Goal: Task Accomplishment & Management: Use online tool/utility

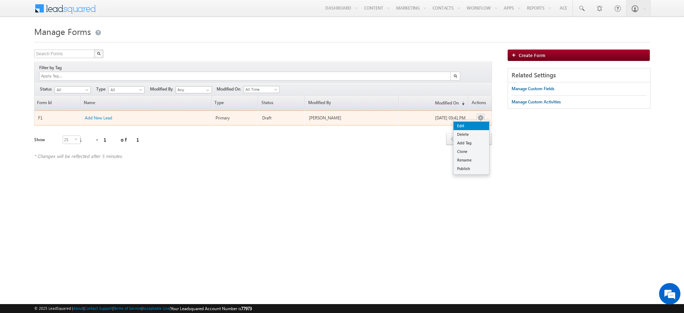
click at [479, 121] on link "Edit" at bounding box center [472, 125] width 36 height 9
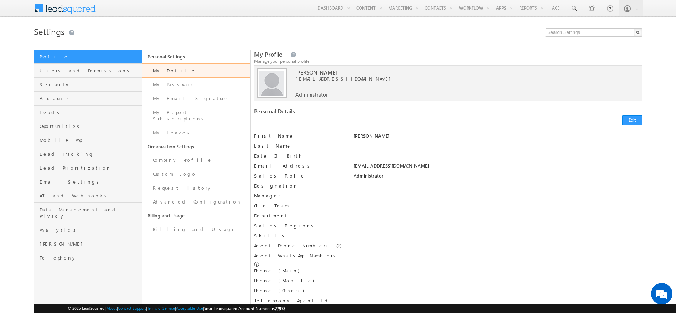
click at [522, 142] on div "[PERSON_NAME]" at bounding box center [497, 138] width 289 height 10
click at [95, 126] on span "Opportunities" at bounding box center [90, 126] width 100 height 6
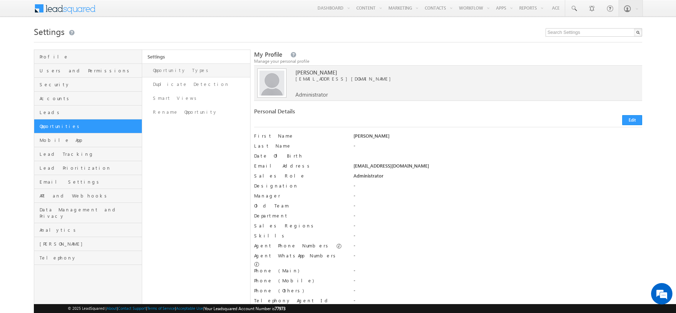
click at [205, 73] on link "Opportunity Types" at bounding box center [196, 70] width 108 height 14
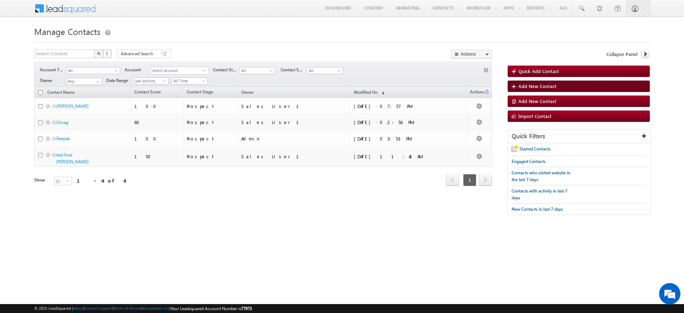
click at [536, 84] on span "Add New Contact" at bounding box center [537, 86] width 38 height 6
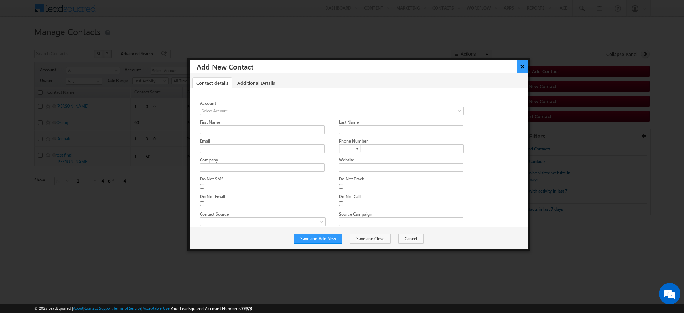
click at [522, 67] on button "×" at bounding box center [523, 66] width 12 height 12
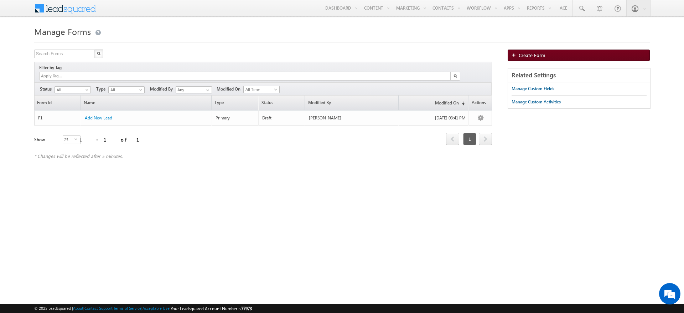
click at [557, 54] on link "Create Form" at bounding box center [579, 55] width 142 height 11
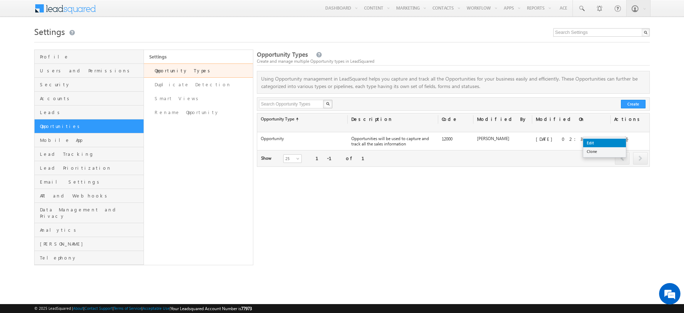
click at [622, 144] on link "Edit" at bounding box center [604, 143] width 43 height 9
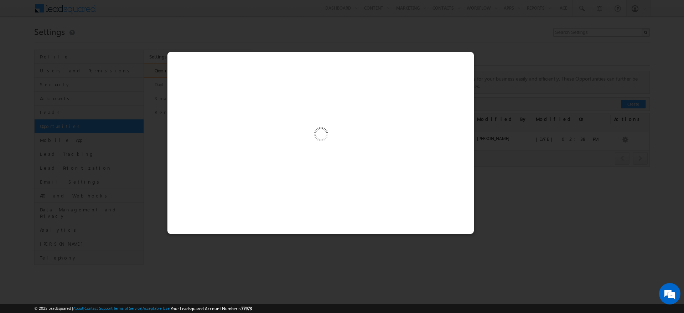
click at [525, 172] on div at bounding box center [342, 156] width 684 height 313
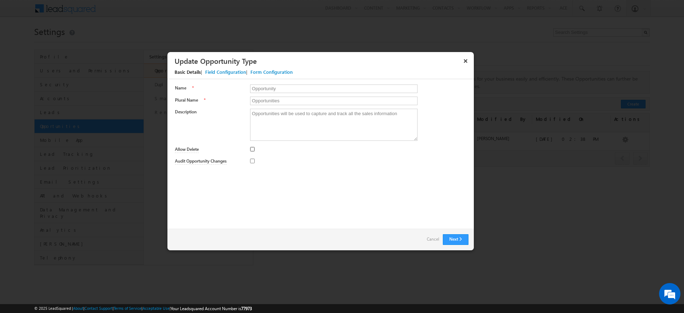
click at [251, 149] on input "Allow Delete" at bounding box center [252, 149] width 5 height 5
checkbox input "true"
click at [252, 163] on div at bounding box center [359, 161] width 218 height 10
click at [253, 162] on input "Audit Opportunity Changes" at bounding box center [252, 161] width 5 height 5
checkbox input "true"
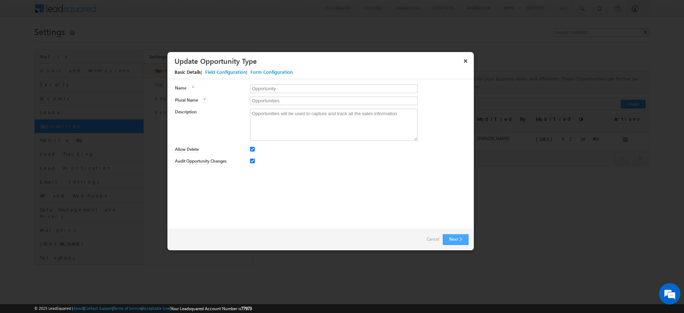
click at [458, 235] on button "Next" at bounding box center [456, 239] width 26 height 11
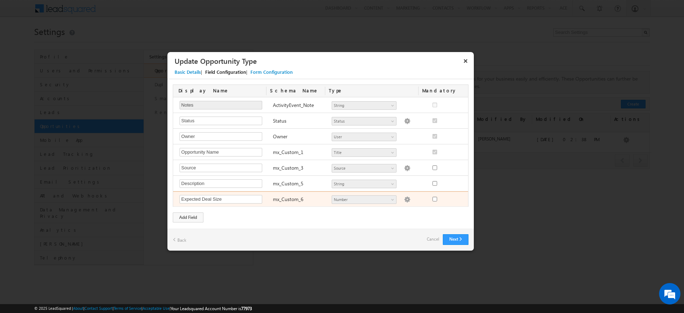
scroll to position [220, 0]
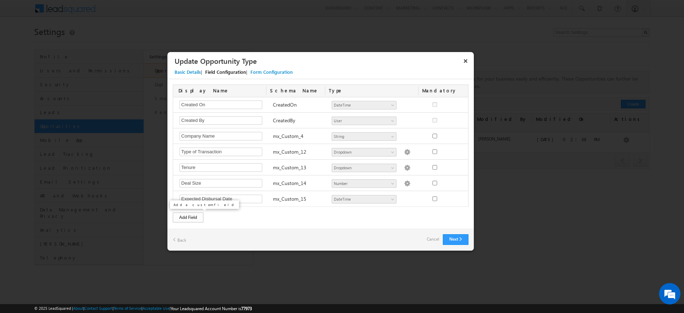
click at [197, 217] on div "Add Field" at bounding box center [188, 217] width 31 height 10
type input "Project Name"
click at [197, 217] on div "Add Field" at bounding box center [188, 217] width 31 height 10
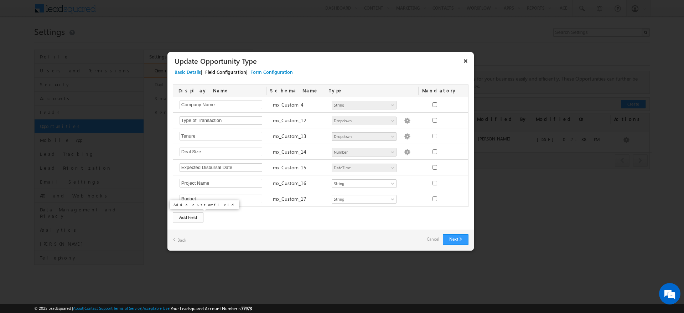
type input "Budget"
click at [190, 218] on div "Add Field" at bounding box center [188, 217] width 31 height 10
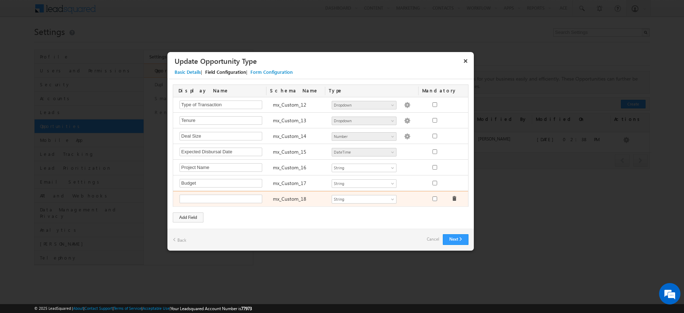
click at [452, 200] on span at bounding box center [454, 198] width 5 height 5
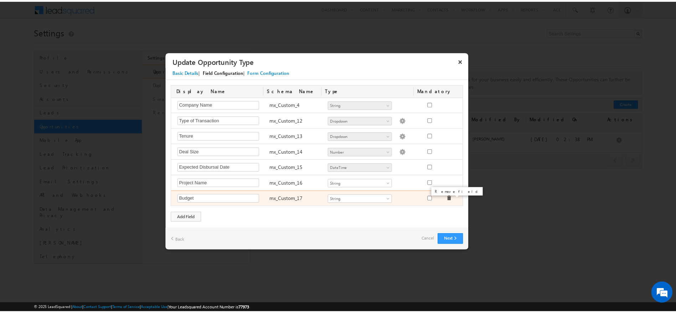
scroll to position [251, 0]
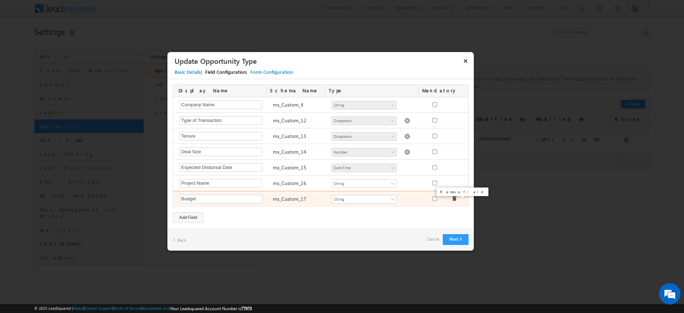
click at [452, 199] on span at bounding box center [454, 198] width 5 height 5
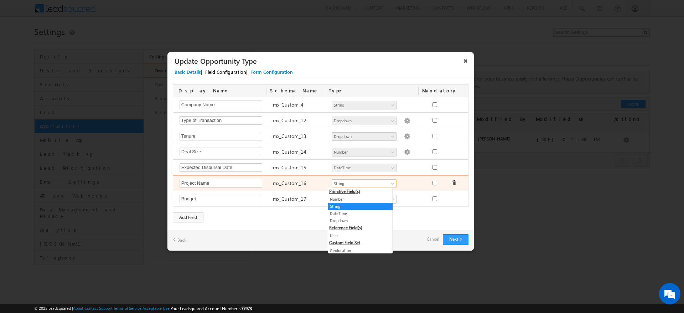
click at [351, 185] on span "String" at bounding box center [361, 183] width 58 height 6
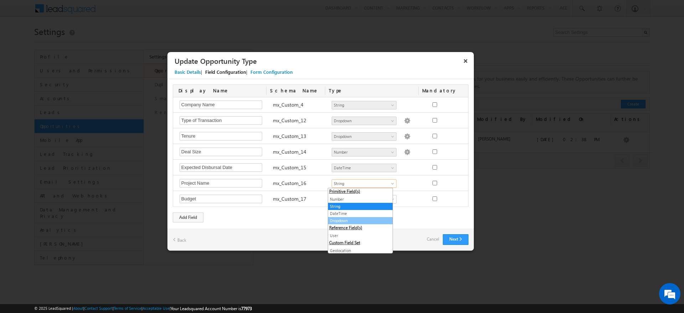
click at [349, 217] on link "Dropdown" at bounding box center [360, 220] width 64 height 6
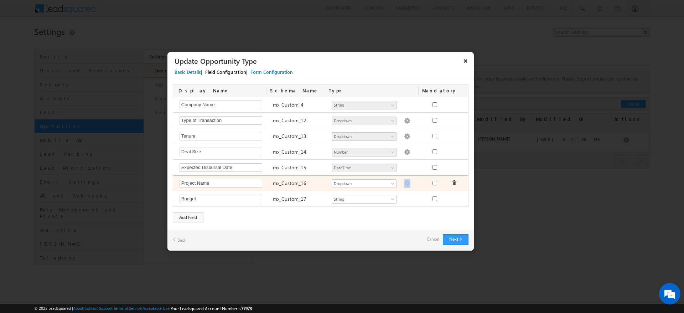
drag, startPoint x: 396, startPoint y: 179, endPoint x: 401, endPoint y: 187, distance: 9.6
click at [401, 187] on div "Number String DateTime Dropdown User Geolocation mx_Source Dropdown Dropdown op…" at bounding box center [374, 184] width 93 height 10
click at [404, 184] on img at bounding box center [407, 183] width 6 height 6
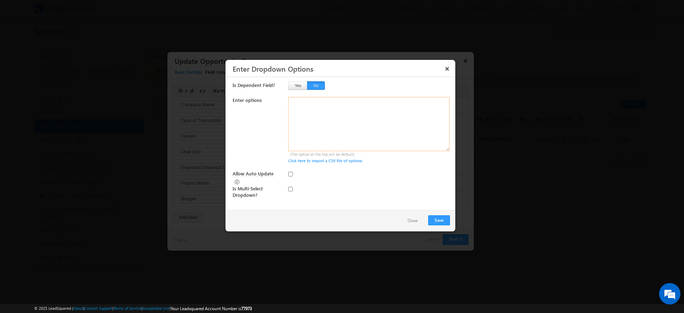
click at [353, 140] on textarea at bounding box center [368, 124] width 161 height 54
type textarea "Goodrej Sayba"
click at [444, 218] on button "Save" at bounding box center [439, 220] width 22 height 10
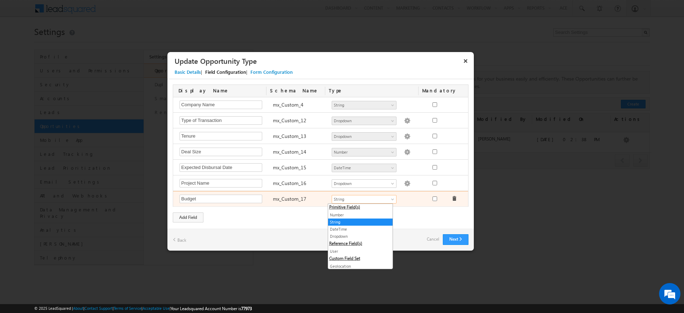
click at [364, 197] on span "String" at bounding box center [361, 199] width 58 height 6
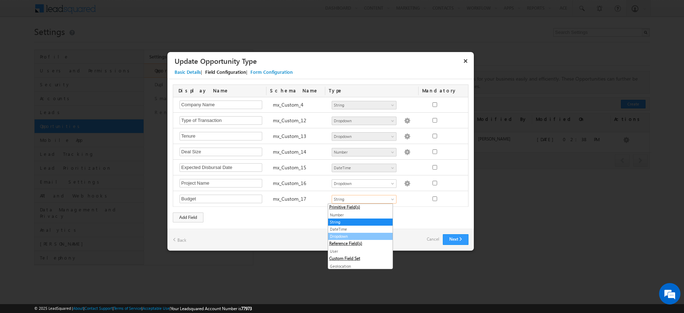
click at [359, 238] on link "Dropdown" at bounding box center [360, 236] width 64 height 6
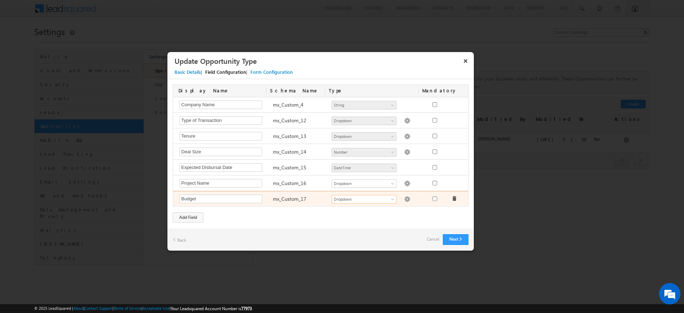
click at [404, 200] on img at bounding box center [407, 199] width 6 height 6
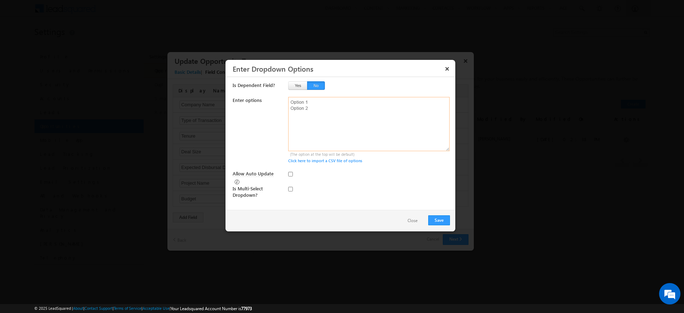
click at [311, 123] on textarea at bounding box center [368, 124] width 161 height 54
type textarea "5L-10L 10L-15L"
click at [447, 221] on button "Save" at bounding box center [439, 220] width 22 height 10
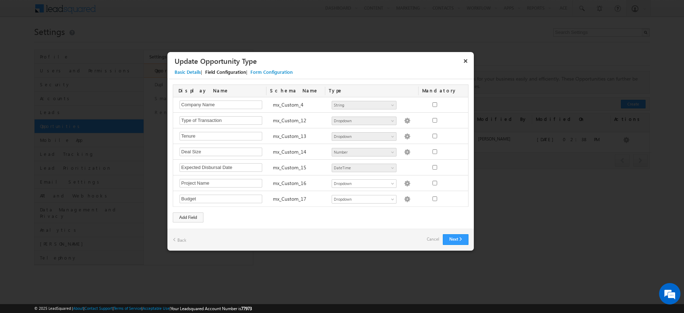
click at [455, 231] on div "Next Back Cancel" at bounding box center [320, 240] width 306 height 22
click at [456, 235] on button "Next" at bounding box center [456, 239] width 26 height 11
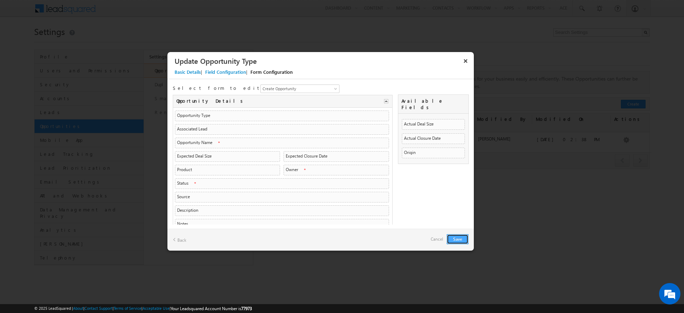
click at [456, 235] on button "Save" at bounding box center [458, 239] width 22 height 10
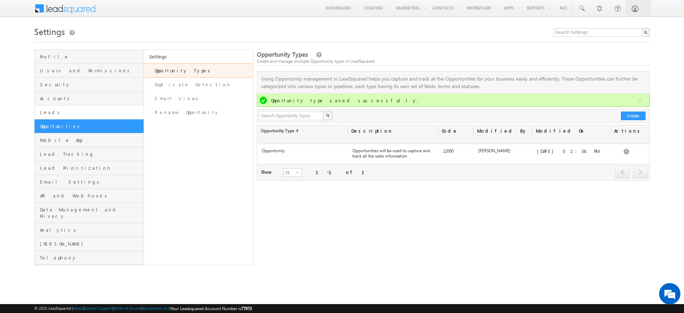
click at [60, 108] on link "Leads" at bounding box center [89, 112] width 109 height 14
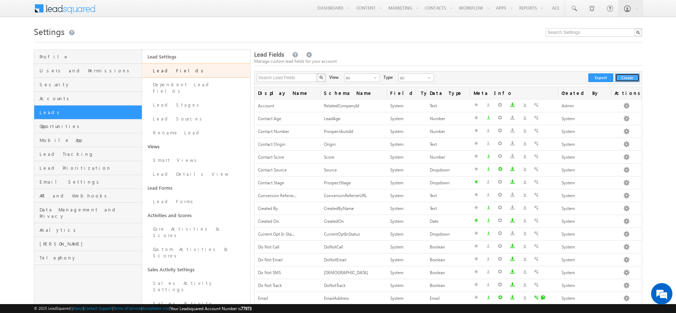
click at [634, 76] on button "Create" at bounding box center [627, 77] width 25 height 9
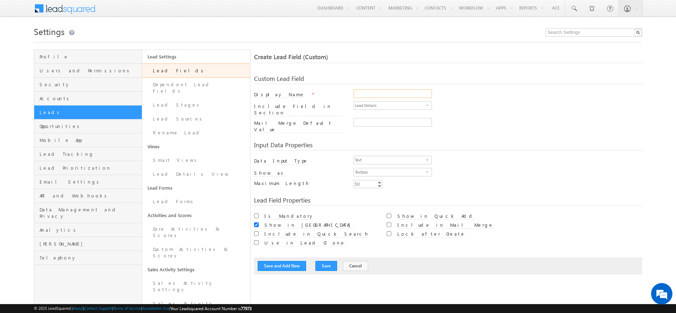
click at [401, 93] on input "Display Name" at bounding box center [392, 93] width 78 height 9
type input "Project Name"
click at [411, 156] on span "Text" at bounding box center [390, 160] width 72 height 8
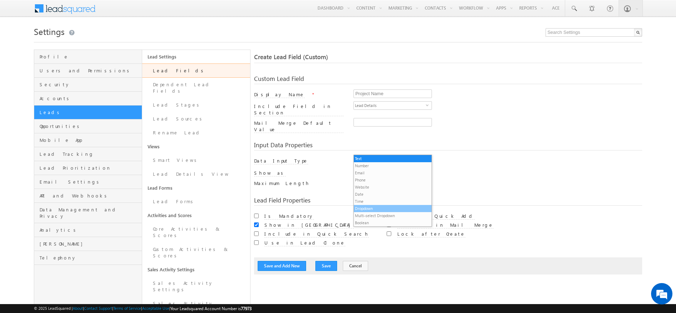
click at [403, 211] on li "Dropdown" at bounding box center [393, 208] width 78 height 7
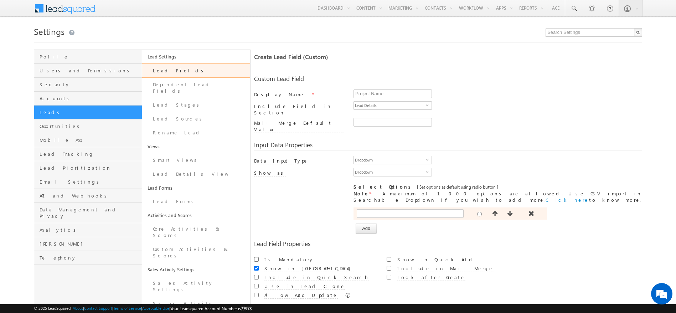
click at [480, 209] on div at bounding box center [480, 213] width 11 height 8
click at [480, 212] on input "radio" at bounding box center [479, 214] width 5 height 5
radio input "true"
click at [374, 223] on button "Add" at bounding box center [366, 228] width 21 height 10
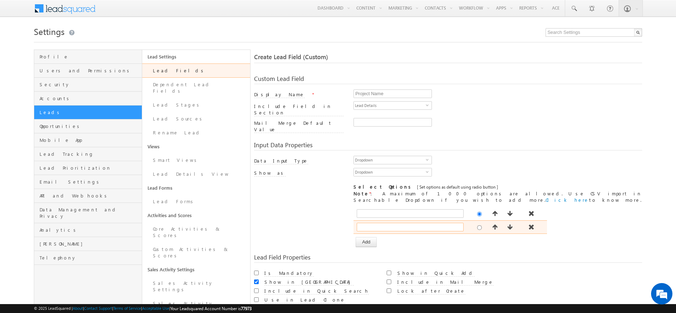
click at [374, 223] on input "text" at bounding box center [410, 227] width 107 height 9
type input "Sayba"
click at [372, 237] on button "Add" at bounding box center [366, 242] width 21 height 10
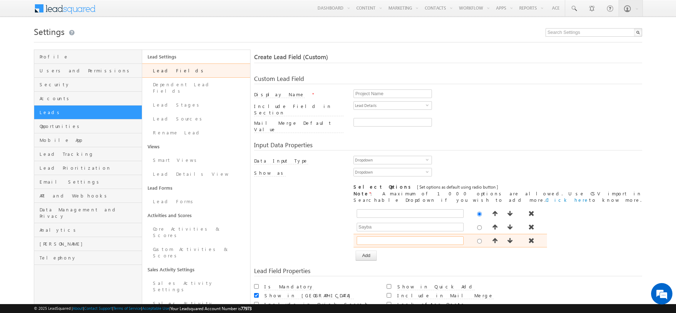
click at [373, 236] on input "text" at bounding box center [410, 240] width 107 height 9
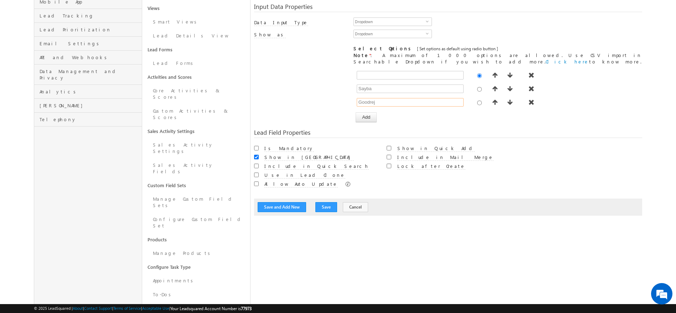
type input "Goodrej"
click at [388, 155] on input "Include in Mail Merge" at bounding box center [389, 157] width 5 height 5
checkbox input "true"
click at [258, 172] on input "Use in Lead Clone" at bounding box center [256, 174] width 5 height 5
checkbox input "true"
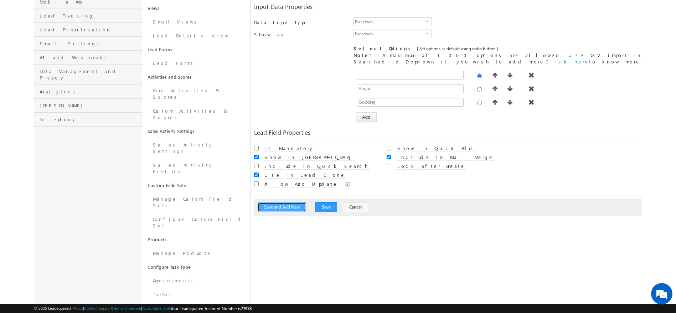
click at [293, 202] on button "Save and Add New" at bounding box center [282, 207] width 48 height 10
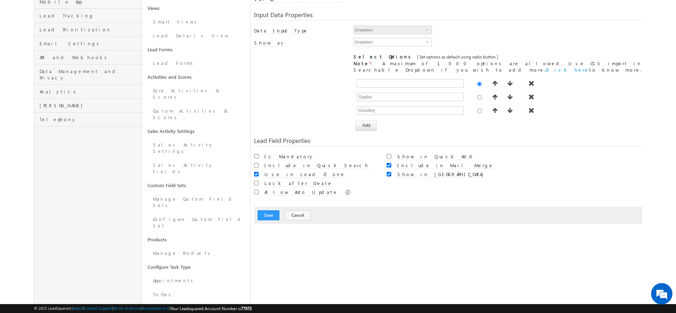
scroll to position [53, 0]
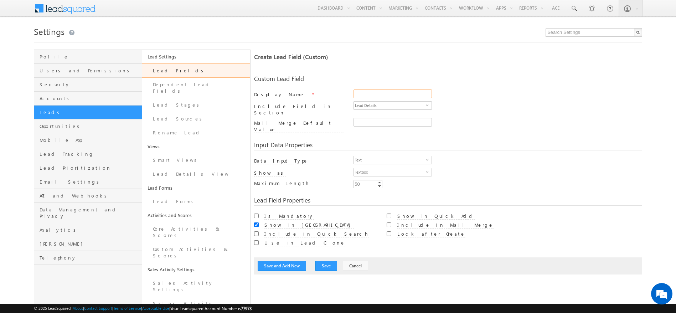
click at [398, 93] on input "Display Name" at bounding box center [392, 93] width 78 height 9
type input "Budget"
click at [401, 156] on span "Text" at bounding box center [390, 160] width 72 height 8
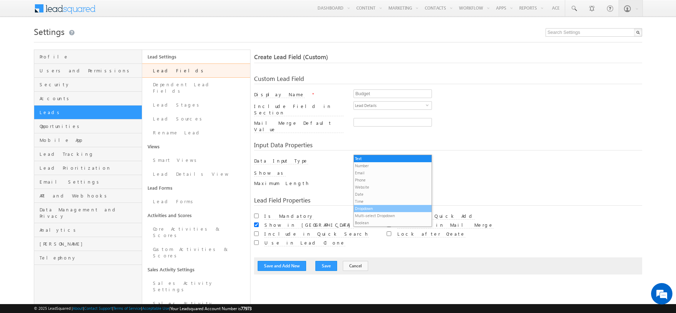
click at [392, 209] on li "Dropdown" at bounding box center [393, 208] width 78 height 7
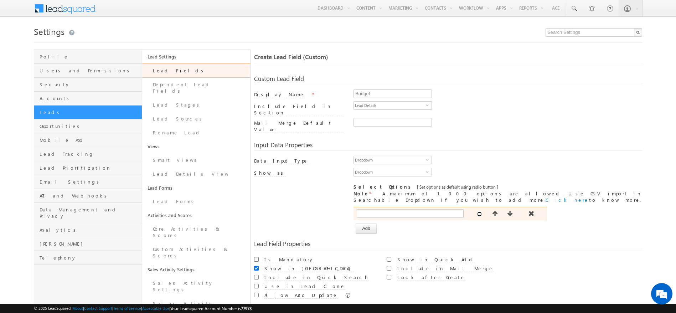
click at [480, 212] on input "radio" at bounding box center [479, 214] width 5 height 5
radio input "true"
click at [369, 223] on button "Add" at bounding box center [366, 228] width 21 height 10
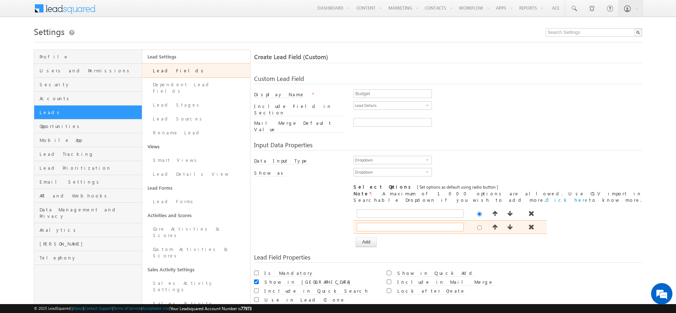
click at [369, 223] on input "text" at bounding box center [410, 227] width 107 height 9
type input "5L-10L"
click at [369, 237] on button "Add" at bounding box center [366, 242] width 21 height 10
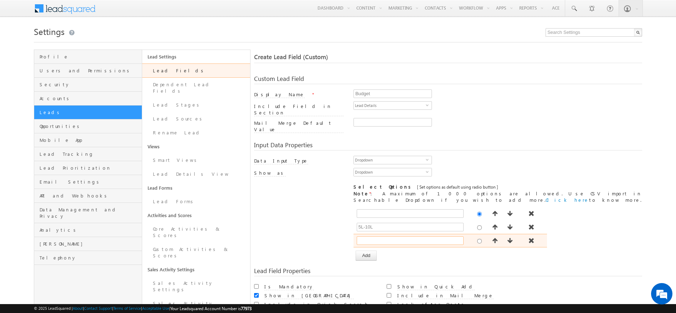
click at [369, 236] on input "text" at bounding box center [410, 240] width 107 height 9
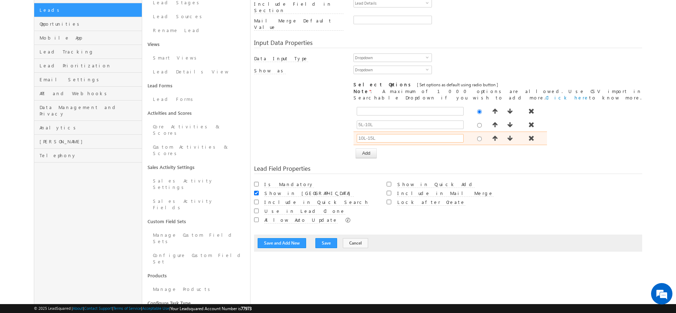
scroll to position [105, 0]
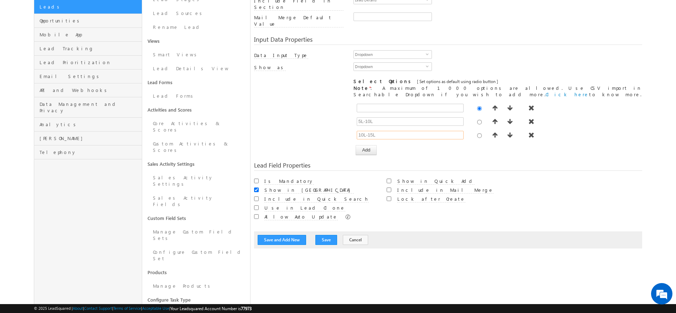
type input "10L-15L"
click at [391, 187] on input "Include in Mail Merge" at bounding box center [389, 189] width 5 height 5
checkbox input "true"
click at [258, 205] on input "Use in Lead Clone" at bounding box center [256, 207] width 5 height 5
checkbox input "true"
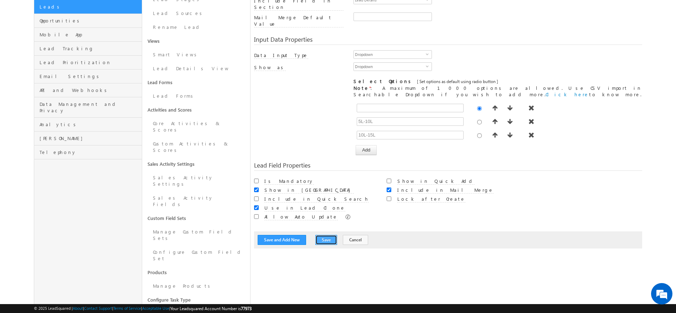
click at [321, 235] on button "Save" at bounding box center [326, 240] width 22 height 10
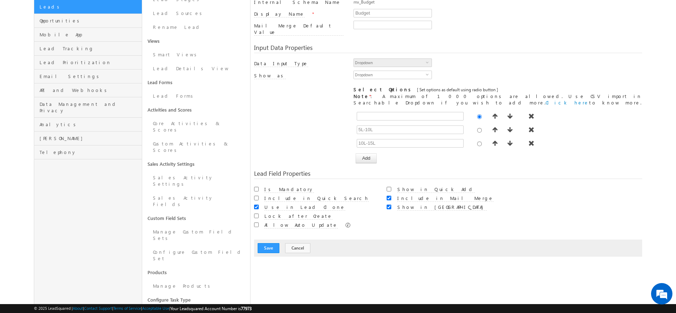
scroll to position [53, 0]
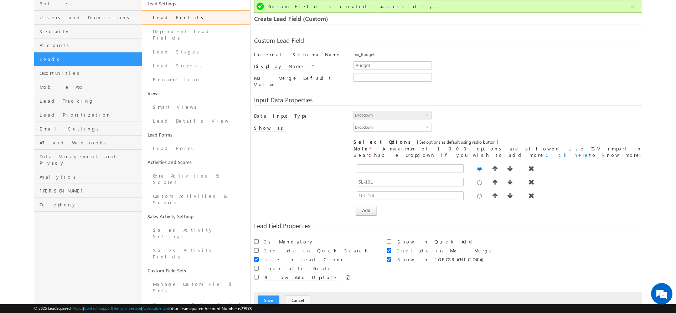
click at [167, 23] on link "Lead Fields" at bounding box center [196, 17] width 108 height 14
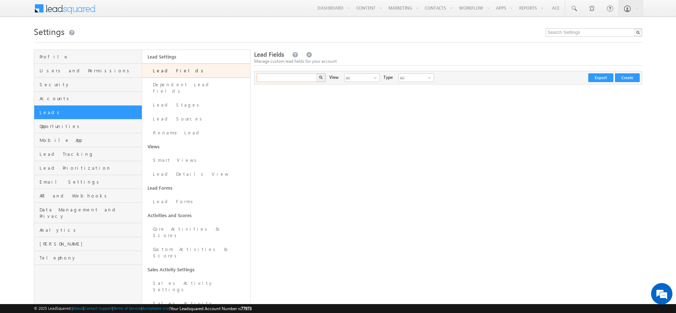
click at [288, 81] on input "text" at bounding box center [286, 77] width 61 height 9
type input "Search Lead Fields"
click at [619, 77] on button "Create" at bounding box center [627, 77] width 25 height 9
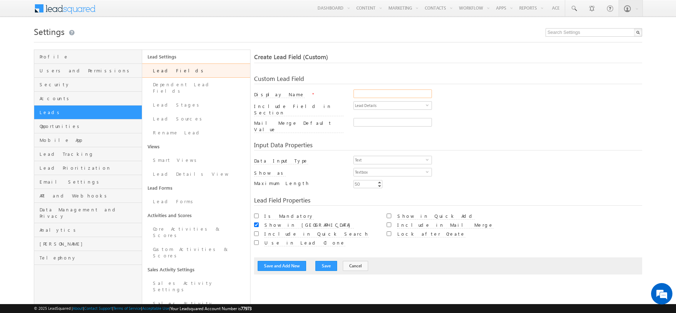
click at [373, 91] on input "Display Name" at bounding box center [392, 93] width 78 height 9
type input "Sayba Details"
click at [390, 222] on input "Include in Mail Merge" at bounding box center [389, 224] width 5 height 5
checkbox input "true"
click at [258, 240] on input "Use in Lead Clone" at bounding box center [256, 242] width 5 height 5
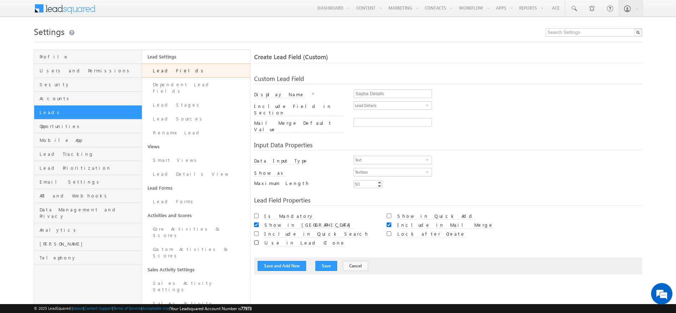
checkbox input "true"
click at [266, 261] on button "Save and Add New" at bounding box center [282, 266] width 48 height 10
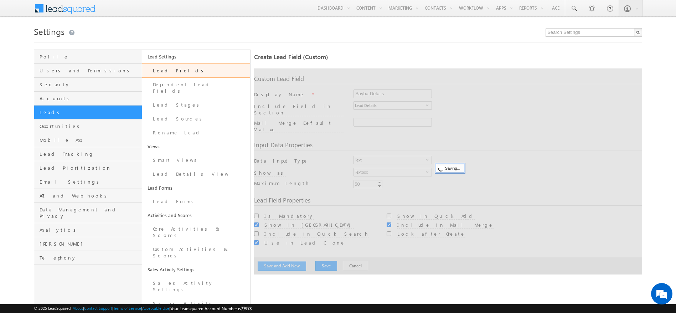
scroll to position [53, 0]
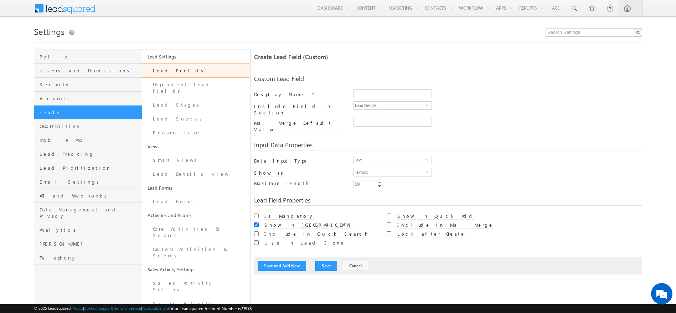
click at [371, 99] on div at bounding box center [497, 94] width 289 height 10
click at [372, 95] on input "Display Name" at bounding box center [392, 93] width 78 height 9
type input "g"
type input "Goodrej"
click at [389, 222] on input "Include in Mail Merge" at bounding box center [389, 224] width 5 height 5
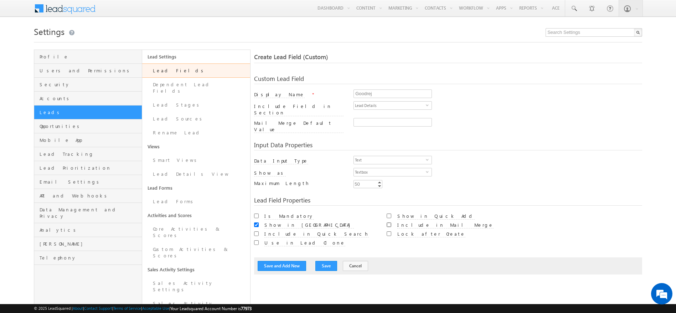
checkbox input "true"
click at [257, 238] on div "Use in Lead Clone" at bounding box center [315, 242] width 123 height 9
click at [257, 240] on input "Use in Lead Clone" at bounding box center [256, 242] width 5 height 5
checkbox input "true"
click at [329, 261] on button "Save" at bounding box center [326, 266] width 22 height 10
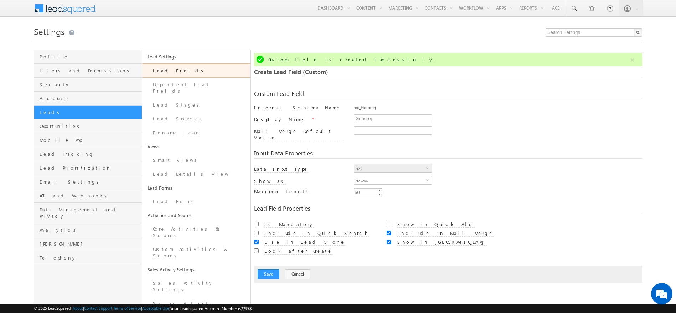
scroll to position [53, 0]
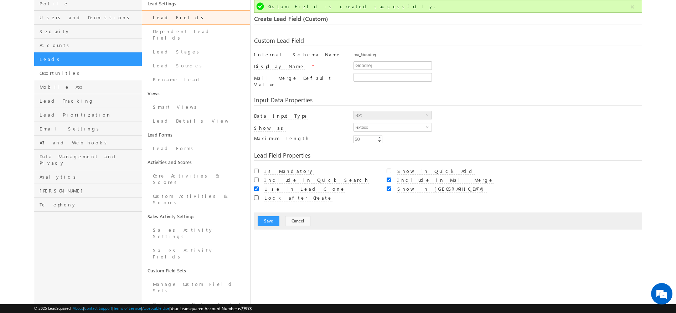
click at [61, 77] on link "Opportunities" at bounding box center [88, 73] width 108 height 14
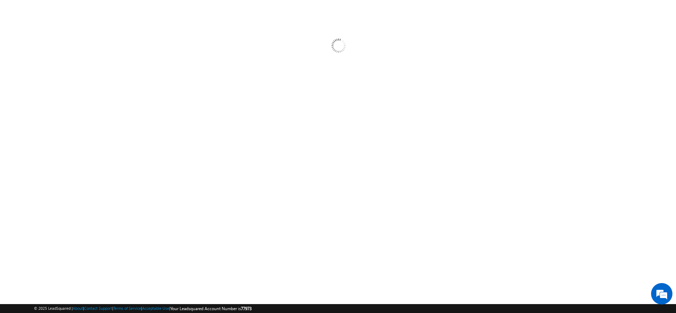
scroll to position [0, 0]
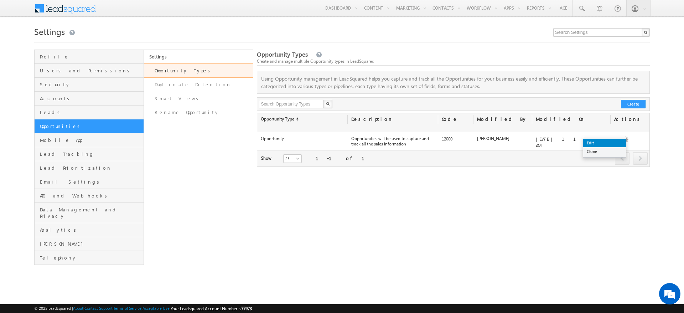
click at [621, 140] on link "Edit" at bounding box center [604, 143] width 43 height 9
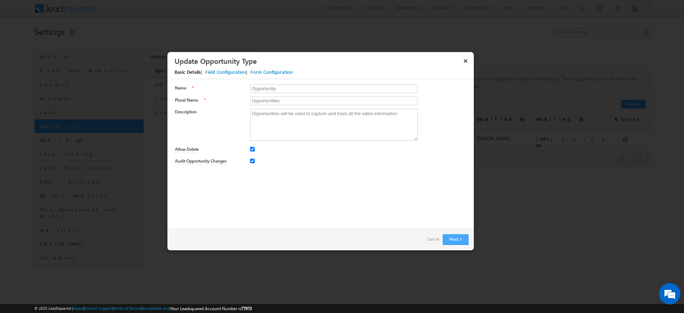
click at [457, 238] on button "Next" at bounding box center [456, 239] width 26 height 11
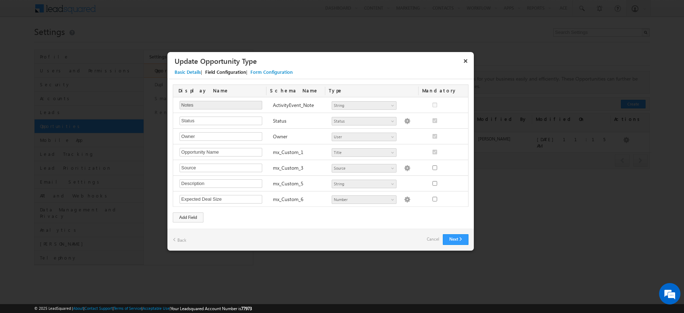
scroll to position [251, 0]
click at [185, 213] on div "Add a custom field" at bounding box center [208, 208] width 73 height 12
click at [189, 220] on div "Add Field" at bounding box center [188, 217] width 31 height 10
type input "Sayba Details"
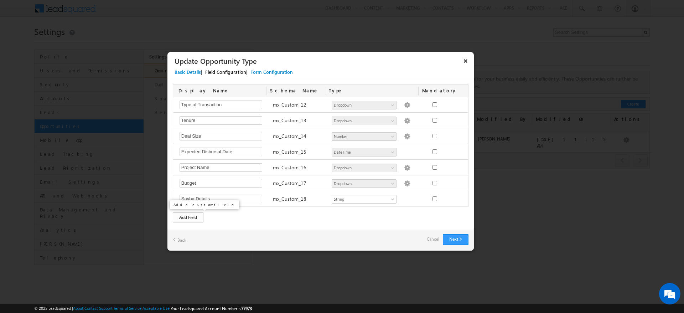
click at [192, 217] on div "Add Field" at bounding box center [188, 217] width 31 height 10
type input "Goodrej Details"
click at [463, 240] on button "Next" at bounding box center [456, 239] width 26 height 11
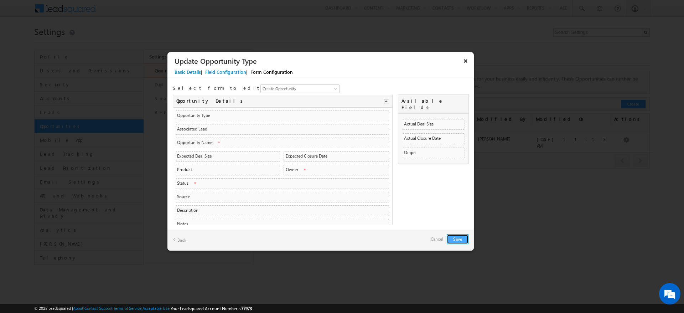
click at [463, 240] on button "Save" at bounding box center [458, 239] width 22 height 10
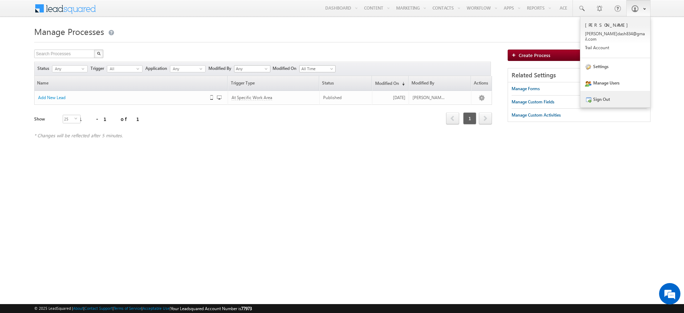
click at [630, 91] on link "Sign Out" at bounding box center [615, 99] width 70 height 16
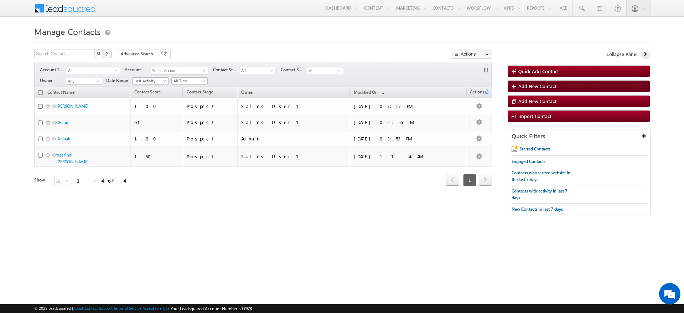
click at [542, 82] on link "Add New Contact" at bounding box center [579, 86] width 142 height 11
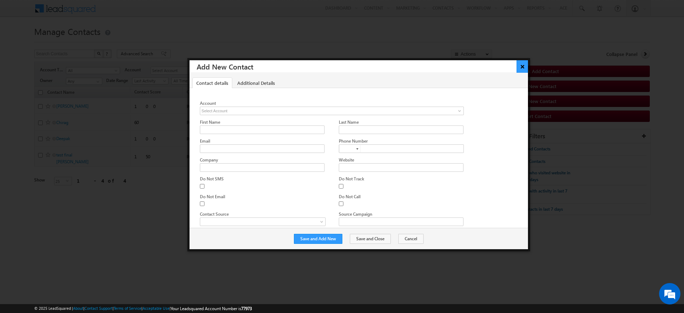
click at [523, 66] on button "×" at bounding box center [523, 66] width 12 height 12
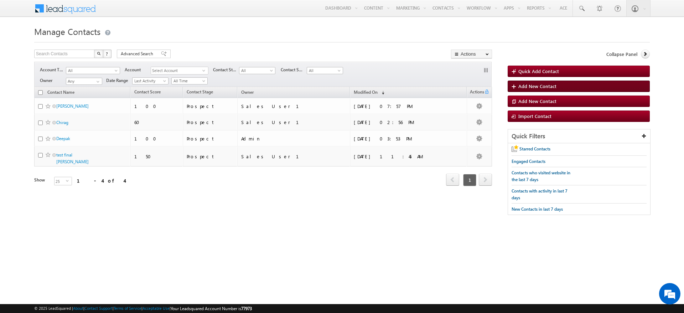
click at [558, 88] on link "Add New Contact" at bounding box center [579, 86] width 142 height 11
click at [558, 88] on body "Menu Sohan sohan dash8 34@gm ail.c om" at bounding box center [342, 111] width 684 height 222
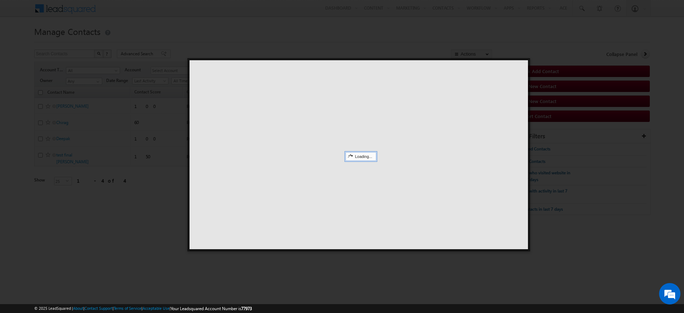
click at [113, 183] on div at bounding box center [342, 156] width 684 height 313
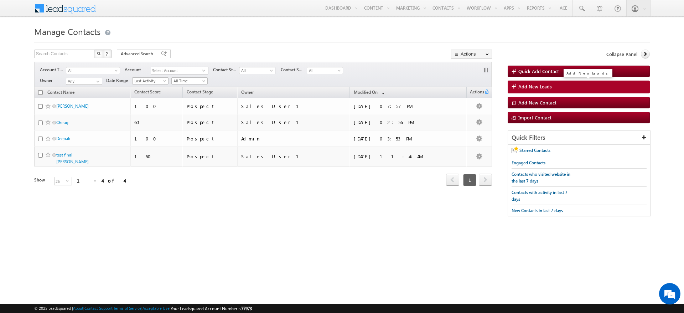
click at [539, 87] on span "Add New Leads" at bounding box center [534, 86] width 33 height 6
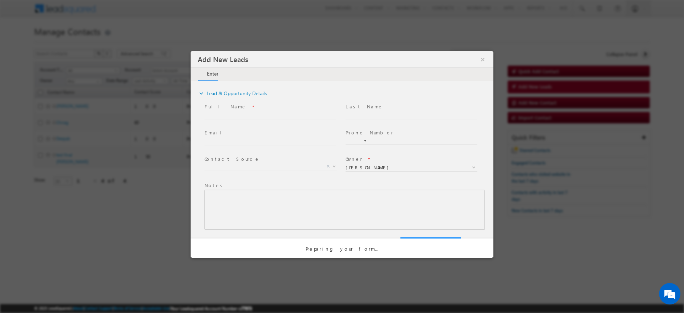
select select "Prospecting"
select select "8309d20f-5d58-11f0-b1e3-0623476dd86d"
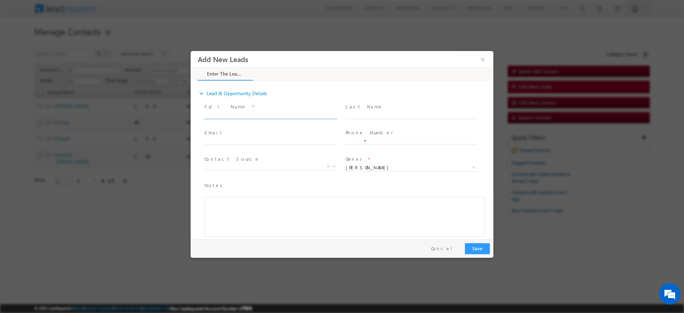
click at [243, 115] on input "text" at bounding box center [270, 115] width 132 height 7
type input "[PERSON_NAME]"
click at [359, 113] on input "text" at bounding box center [412, 115] width 132 height 7
type input "Dash"
click at [226, 106] on span "Full Name *" at bounding box center [269, 107] width 131 height 8
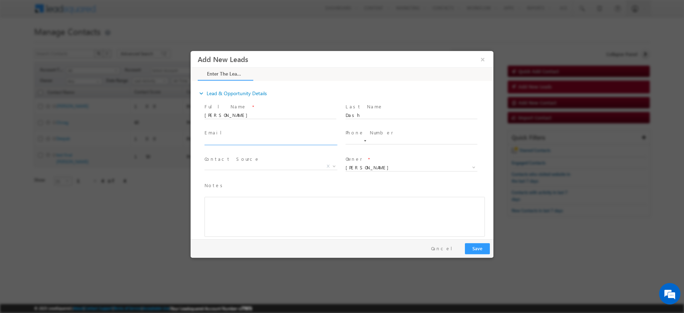
click at [229, 144] on span at bounding box center [273, 142] width 138 height 8
click input "text"
type input "test@gmal.com"
click at [364, 140] on div at bounding box center [365, 140] width 2 height 1
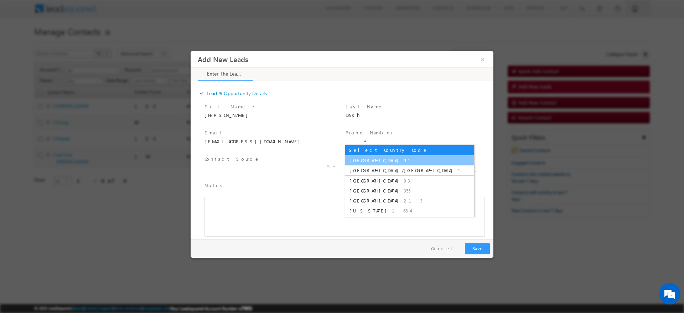
click at [368, 159] on li "India 91" at bounding box center [409, 160] width 129 height 10
type input "+91"
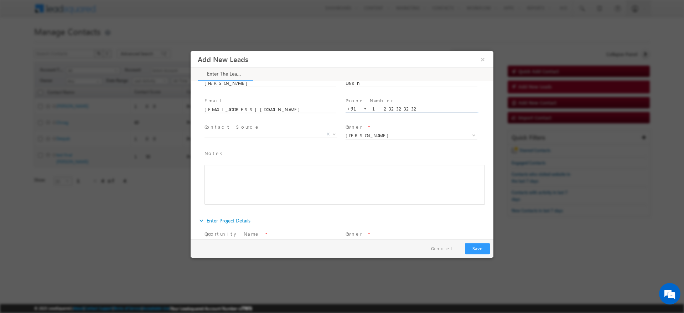
scroll to position [37, 0]
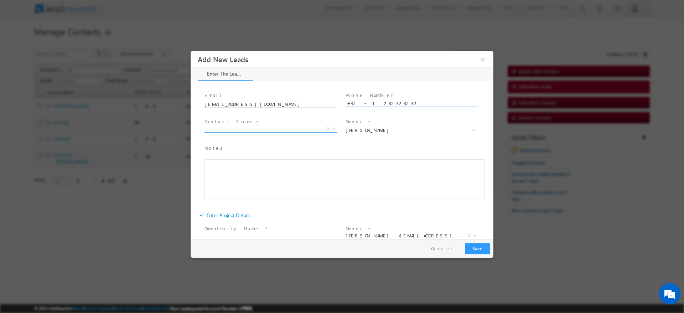
type input "1232323232"
click at [300, 128] on span "X" at bounding box center [270, 128] width 133 height 7
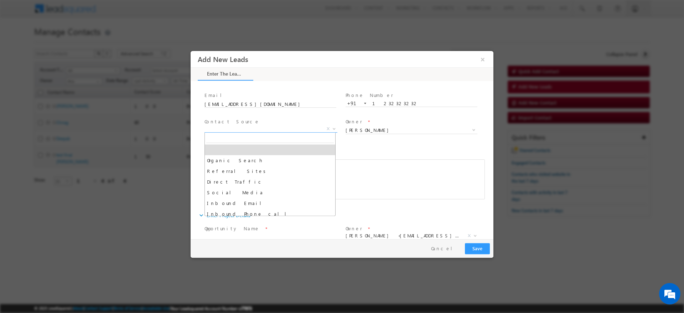
scroll to position [49, 0]
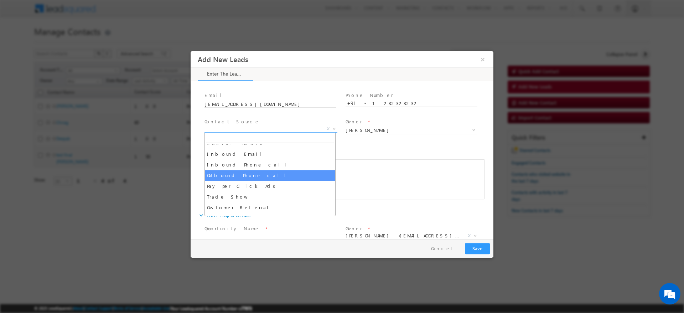
select select "Pay per Click Ads"
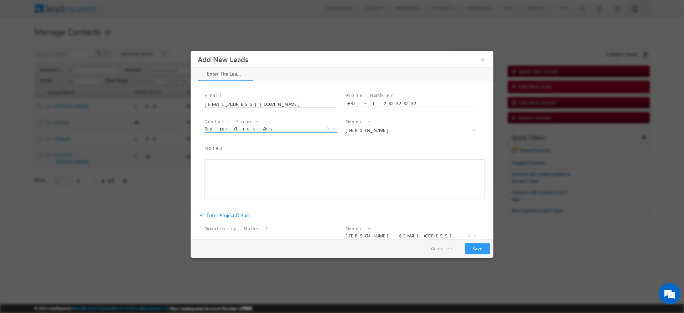
scroll to position [103, 0]
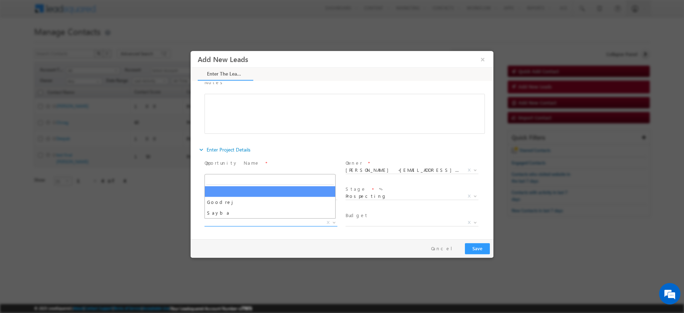
click at [290, 221] on span "X" at bounding box center [270, 222] width 133 height 7
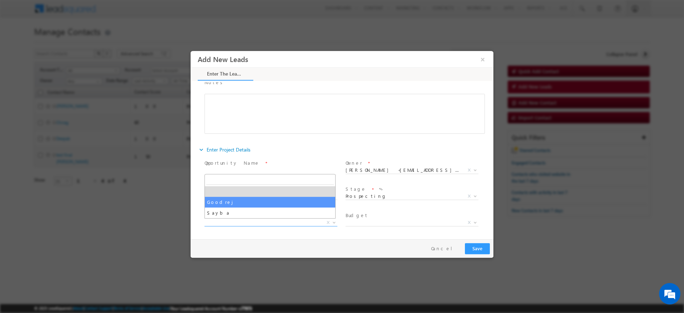
type input "Sohan - Goodrej"
select select "Goodrej"
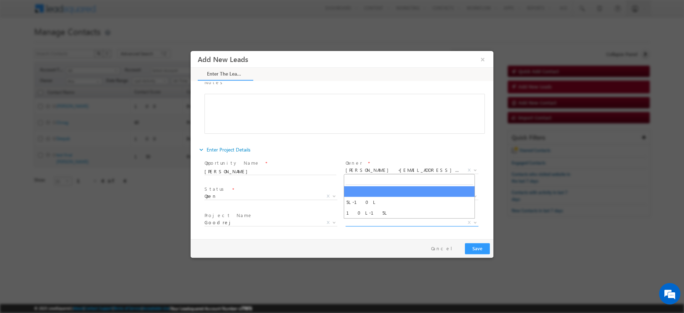
click at [353, 223] on span "X" at bounding box center [412, 222] width 133 height 7
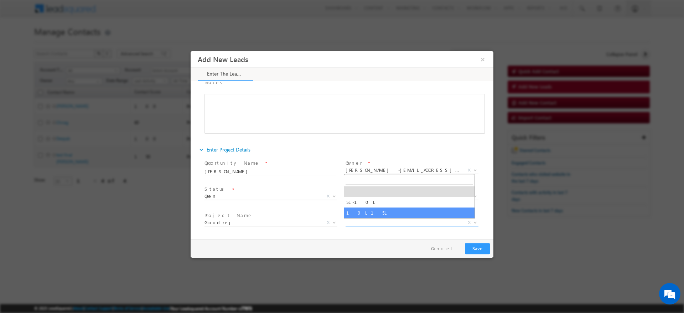
select select "10L-15L"
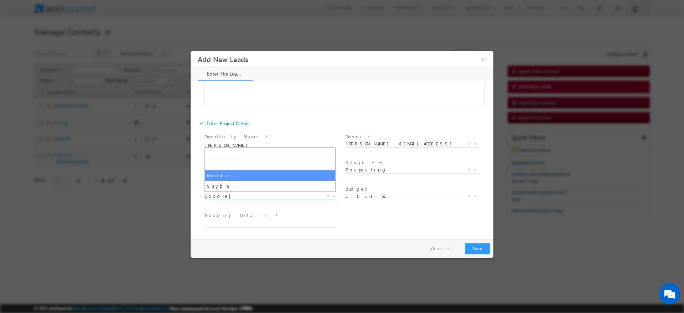
click at [270, 194] on span "Goodrej" at bounding box center [262, 196] width 116 height 6
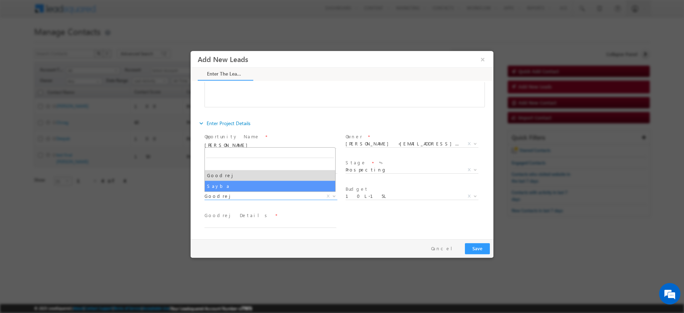
type input "Sohan - Sayba"
select select "Sayba"
click at [222, 198] on span "Sayba" at bounding box center [262, 196] width 116 height 6
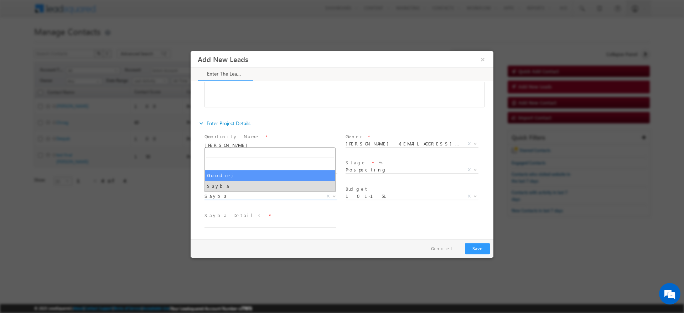
type input "Sohan - Goodrej"
select select "Goodrej"
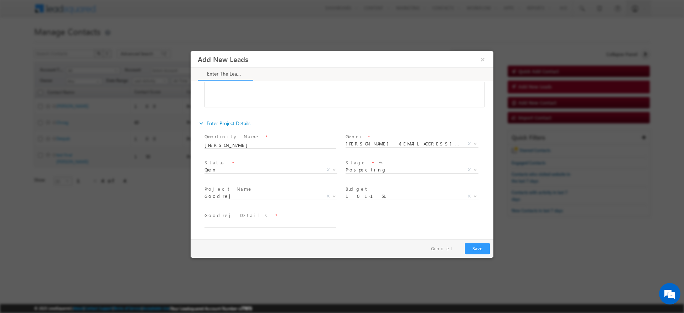
click at [275, 227] on span at bounding box center [273, 224] width 138 height 8
click at [279, 226] on input "text" at bounding box center [270, 224] width 132 height 7
type input "abcc"
click at [481, 251] on button "Save" at bounding box center [477, 248] width 25 height 11
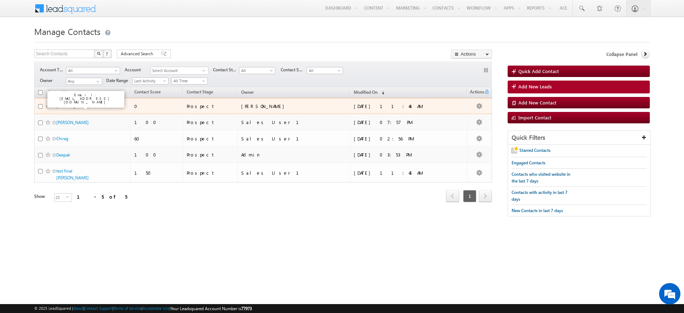
click at [66, 106] on link "Sohan Dash" at bounding box center [72, 105] width 32 height 5
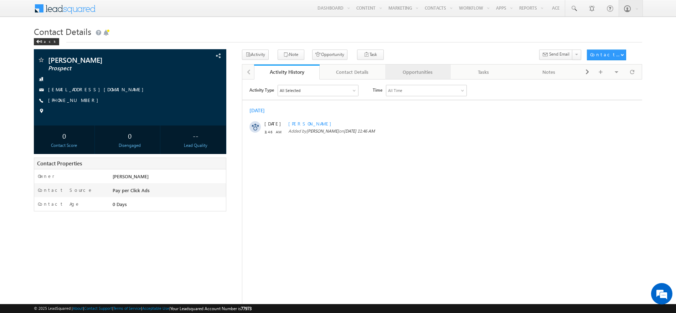
click at [430, 71] on div "Opportunities" at bounding box center [417, 72] width 53 height 9
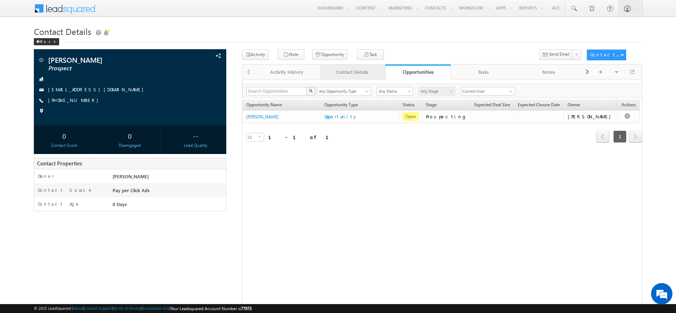
click at [358, 76] on div "Contact Details" at bounding box center [351, 72] width 53 height 9
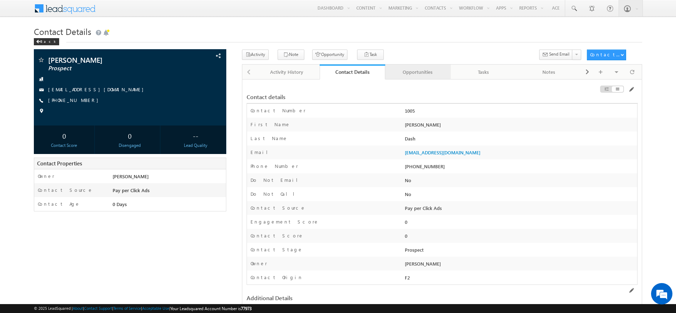
click at [430, 67] on link "Opportunities" at bounding box center [418, 71] width 66 height 15
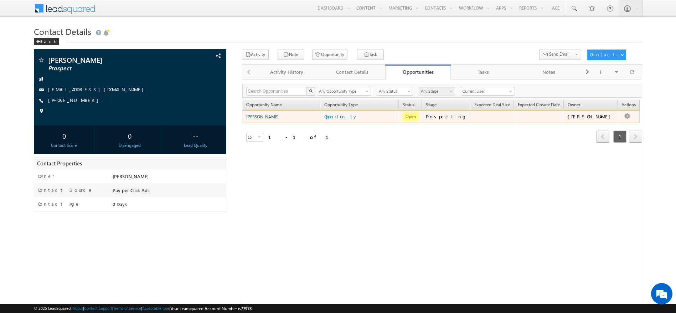
click at [274, 117] on link "[PERSON_NAME]" at bounding box center [262, 116] width 32 height 5
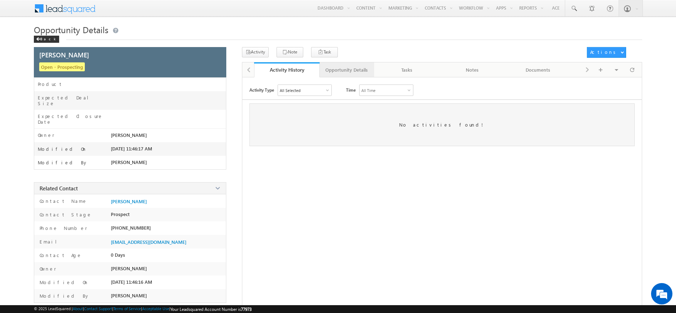
click at [370, 69] on link "Opportunity Details" at bounding box center [347, 69] width 55 height 15
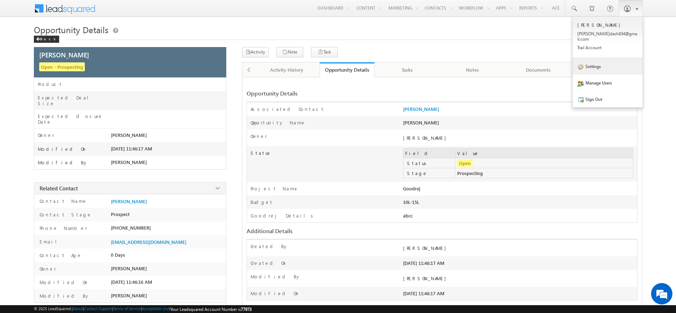
click at [602, 66] on link "Settings" at bounding box center [607, 66] width 70 height 16
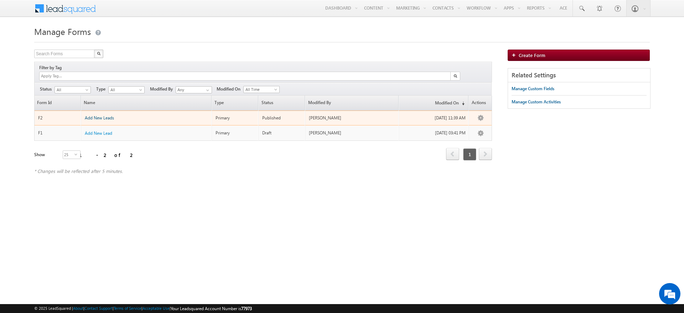
click at [96, 115] on span "Add New Leads" at bounding box center [99, 117] width 29 height 5
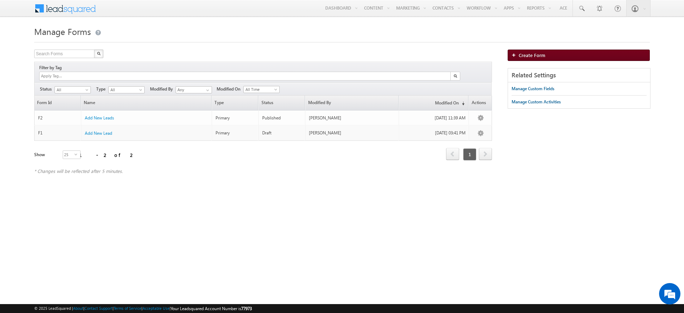
click at [535, 54] on span "Create Form" at bounding box center [532, 55] width 27 height 6
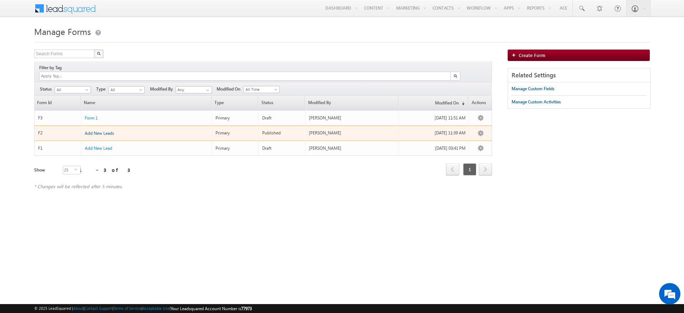
click at [109, 130] on span "Add New Leads" at bounding box center [99, 132] width 29 height 5
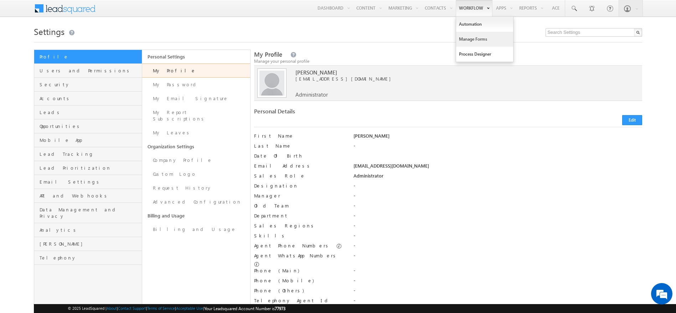
click at [474, 39] on link "Manage Forms" at bounding box center [484, 39] width 57 height 15
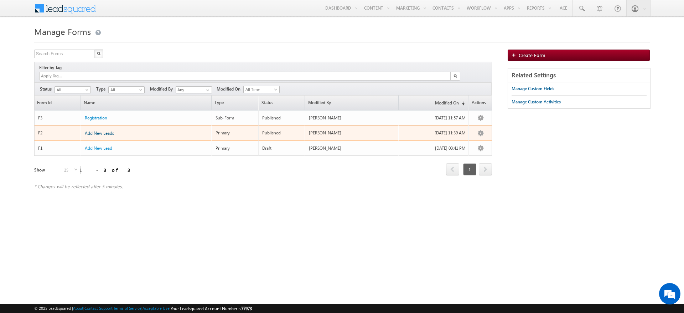
click at [109, 130] on span "Add New Leads" at bounding box center [99, 132] width 29 height 5
click at [100, 130] on span "Registration" at bounding box center [96, 132] width 22 height 5
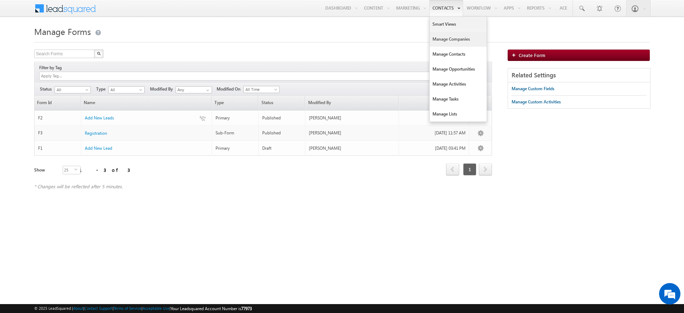
click at [453, 39] on link "Manage Companies" at bounding box center [458, 39] width 57 height 15
click at [462, 55] on link "Manage Contacts" at bounding box center [458, 54] width 57 height 15
click at [435, 21] on link "Smart Views" at bounding box center [458, 24] width 57 height 15
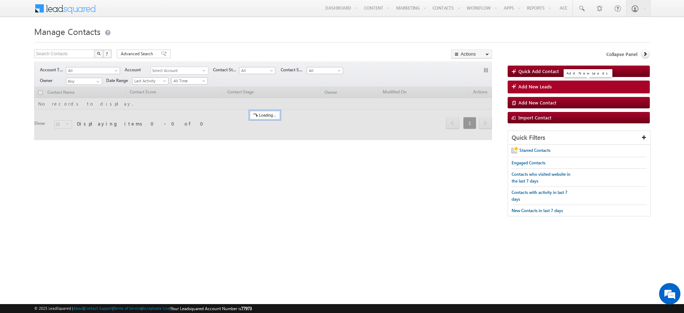
click at [555, 83] on link "Add New Leads" at bounding box center [579, 87] width 142 height 13
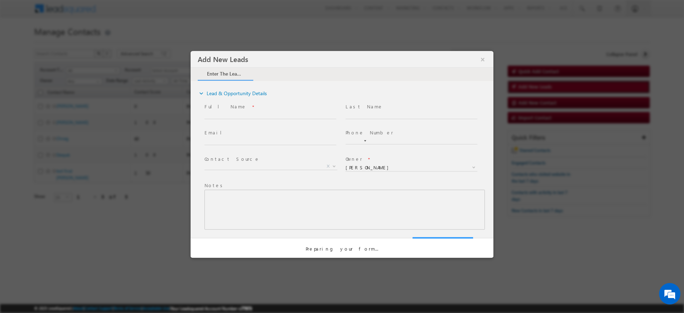
select select "Prospecting"
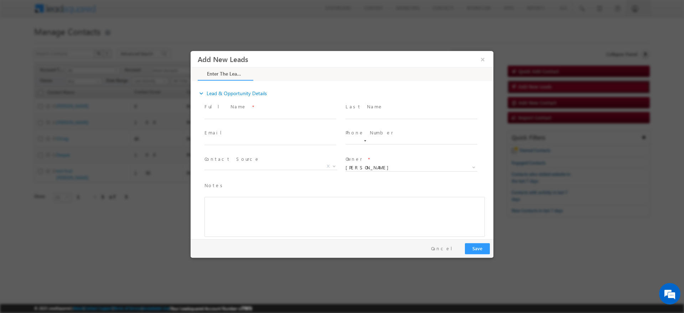
scroll to position [30, 0]
click at [277, 141] on span "X" at bounding box center [270, 138] width 133 height 7
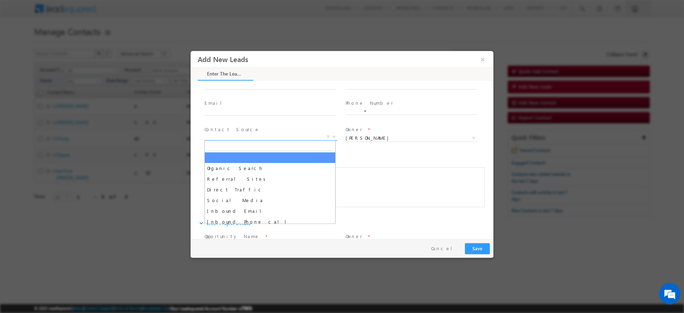
click at [277, 138] on span "X" at bounding box center [270, 136] width 133 height 7
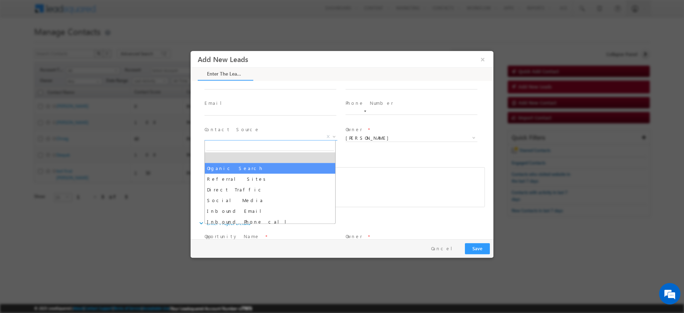
select select "Organic Search"
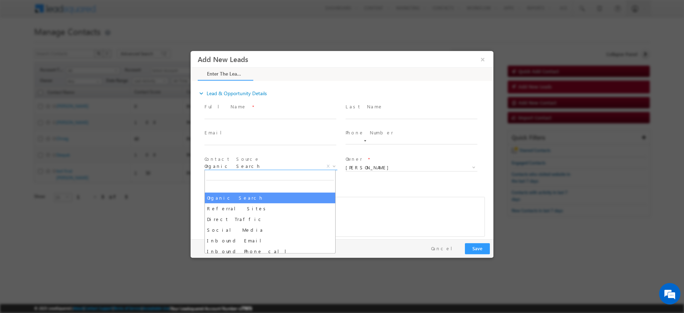
click at [258, 167] on span "Organic Search" at bounding box center [262, 166] width 116 height 6
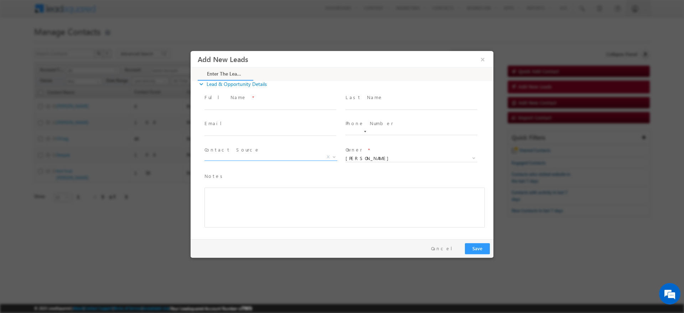
scroll to position [5, 0]
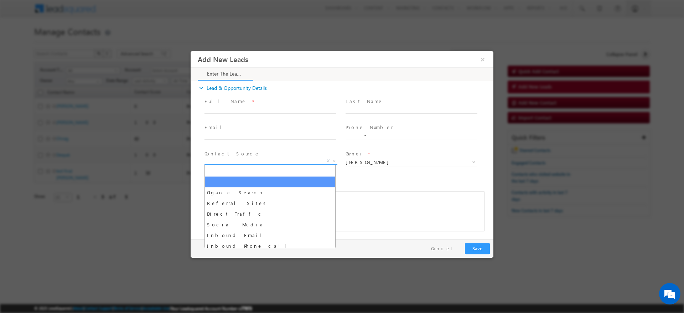
click at [283, 162] on span "X" at bounding box center [270, 160] width 133 height 7
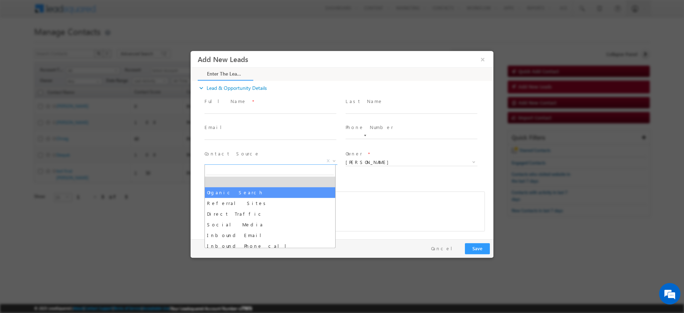
select select "Organic Search"
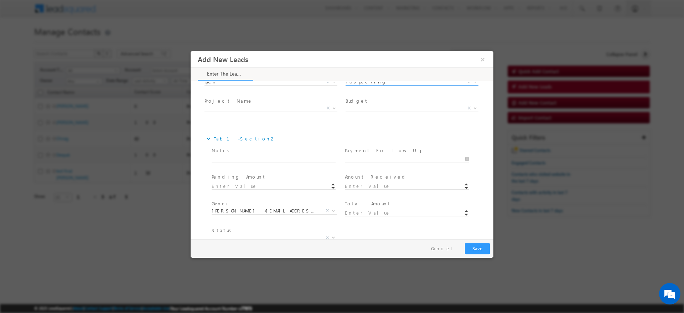
scroll to position [219, 0]
click at [483, 62] on button "×" at bounding box center [483, 59] width 12 height 13
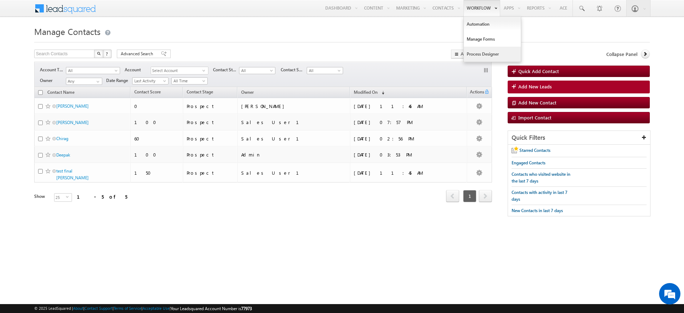
click at [481, 52] on link "Process Designer" at bounding box center [492, 54] width 57 height 15
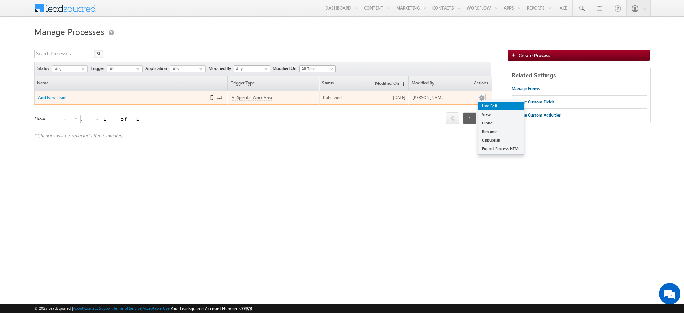
click at [485, 106] on link "Live Edit" at bounding box center [500, 106] width 45 height 9
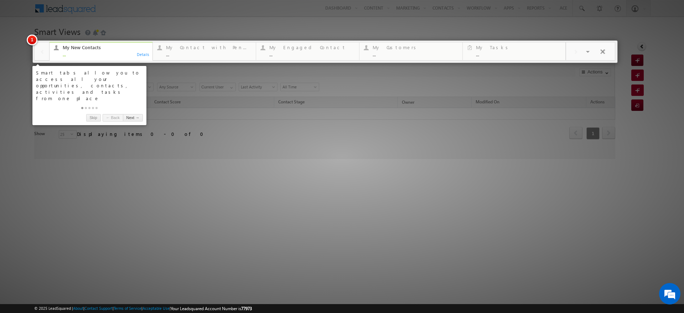
click at [218, 221] on div at bounding box center [342, 156] width 684 height 313
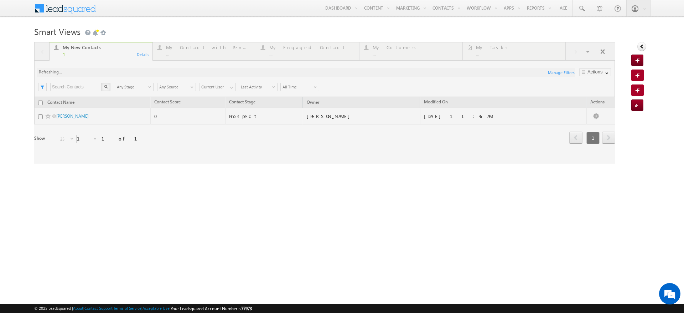
click at [172, 174] on div at bounding box center [342, 156] width 684 height 313
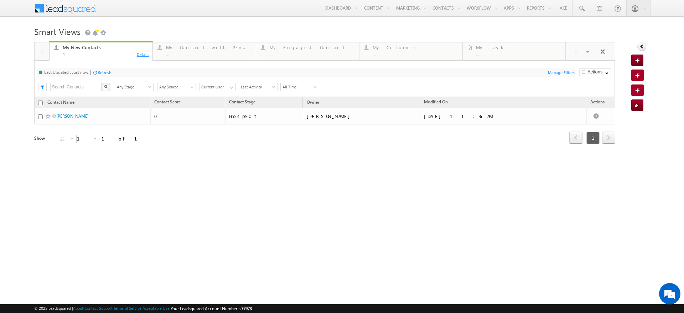
click at [144, 55] on div "Details" at bounding box center [143, 54] width 14 height 6
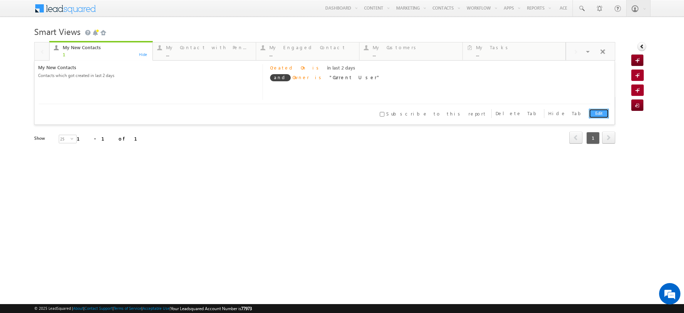
click at [602, 116] on link "Edit" at bounding box center [599, 114] width 20 height 10
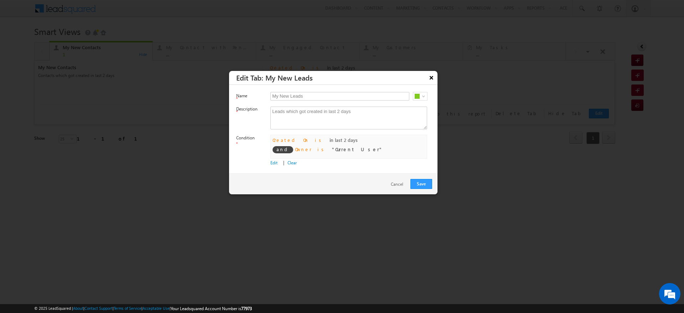
click at [429, 77] on button "×" at bounding box center [431, 77] width 11 height 12
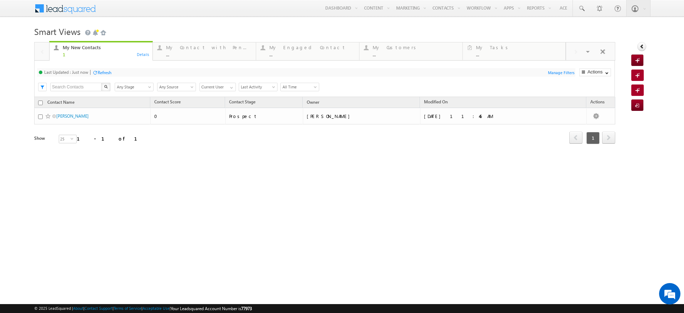
click at [368, 176] on div "Smart Views Getting Started Quick Add Contact My New Contacts 1 Details My Cont…" at bounding box center [342, 113] width 616 height 178
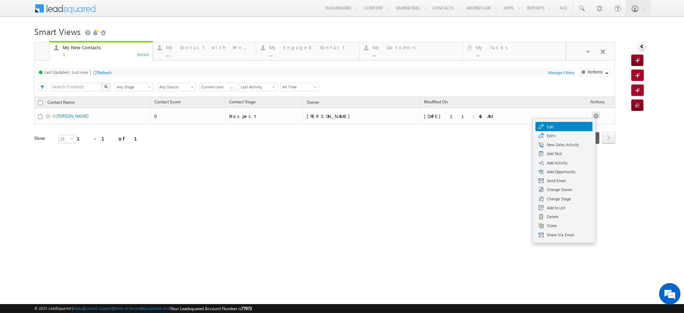
click at [570, 125] on span "Edit" at bounding box center [568, 127] width 43 height 6
checkbox input "true"
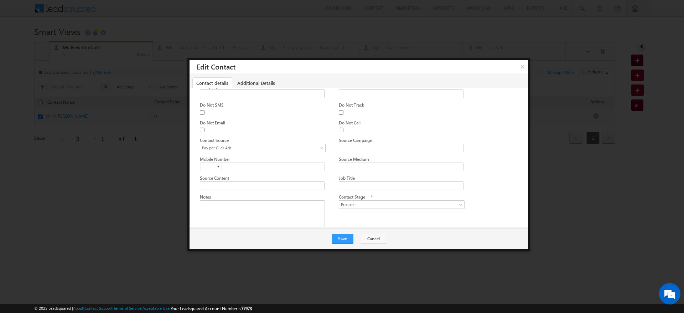
scroll to position [69, 0]
click at [518, 71] on button "×" at bounding box center [523, 66] width 12 height 12
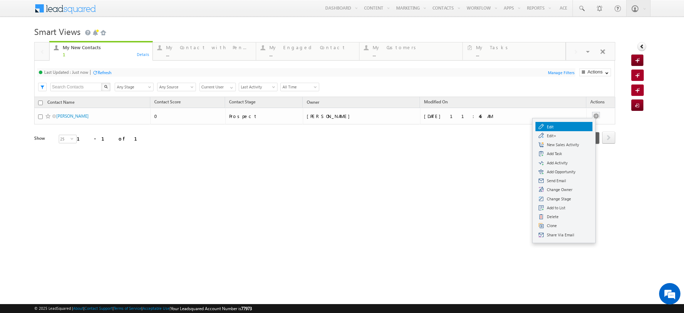
click at [582, 124] on span "Edit" at bounding box center [568, 127] width 43 height 6
checkbox input "true"
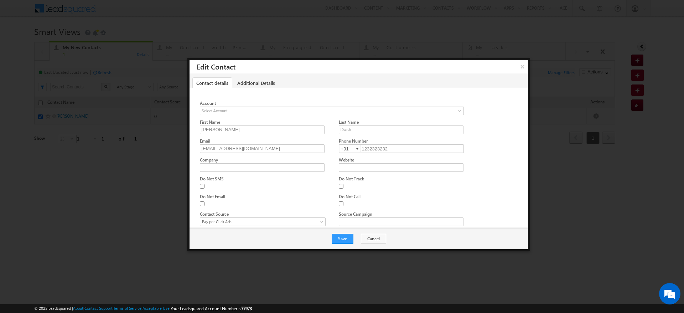
click at [524, 69] on button "×" at bounding box center [522, 66] width 11 height 12
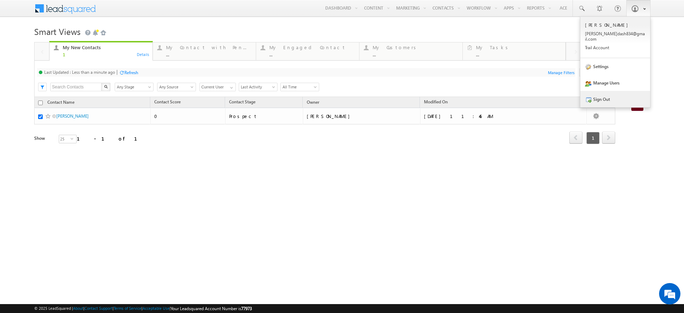
click at [610, 91] on link "Sign Out" at bounding box center [615, 99] width 70 height 16
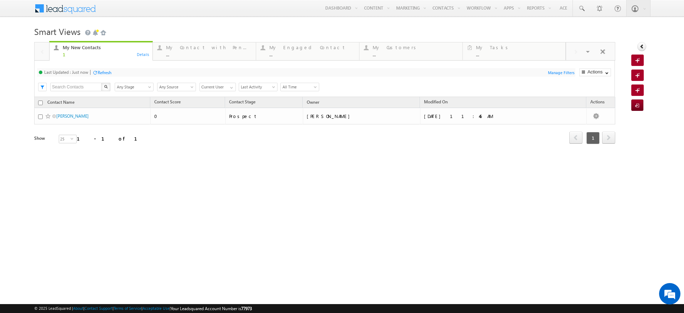
click at [446, 208] on html "Menu [GEOGRAPHIC_DATA][PERSON_NAME] dash8 34@gm ail.c om" at bounding box center [342, 110] width 684 height 220
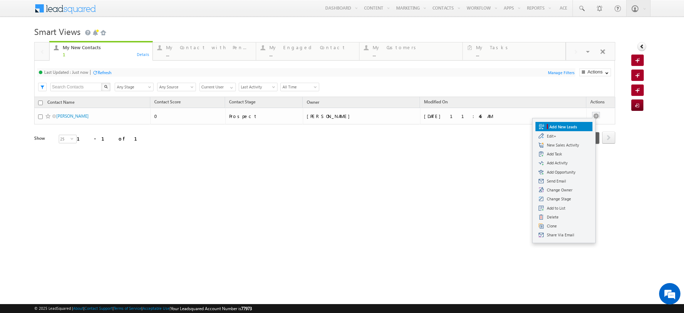
click at [582, 125] on link "Add New Leads" at bounding box center [563, 126] width 57 height 9
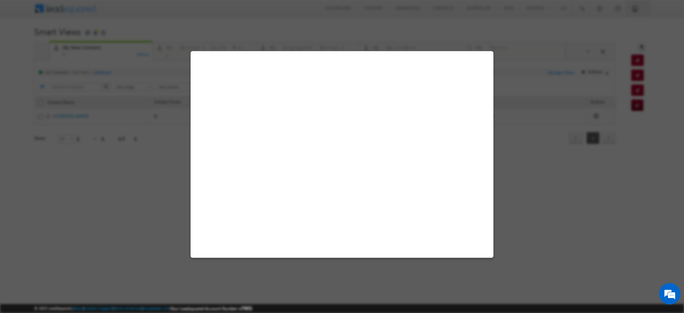
select select "Pay per Click Ads"
select select "Prospecting"
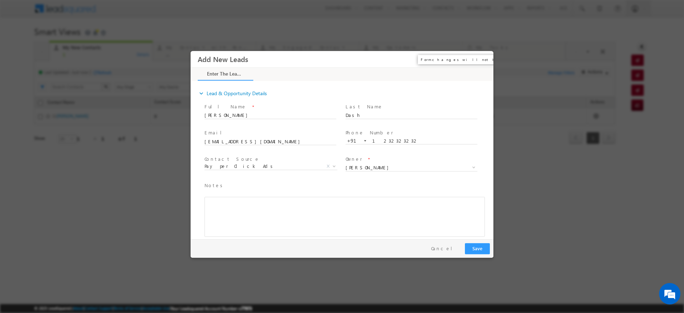
click at [484, 59] on button "×" at bounding box center [483, 59] width 12 height 13
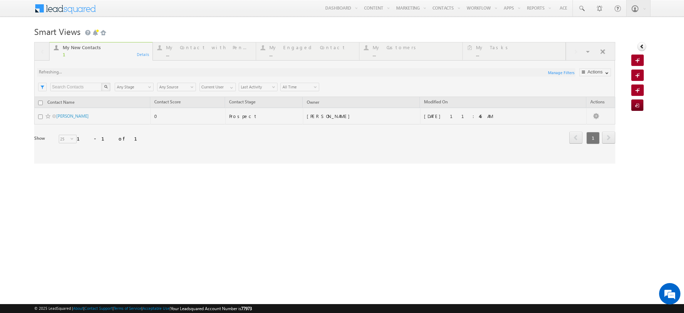
click at [595, 115] on div at bounding box center [324, 102] width 581 height 121
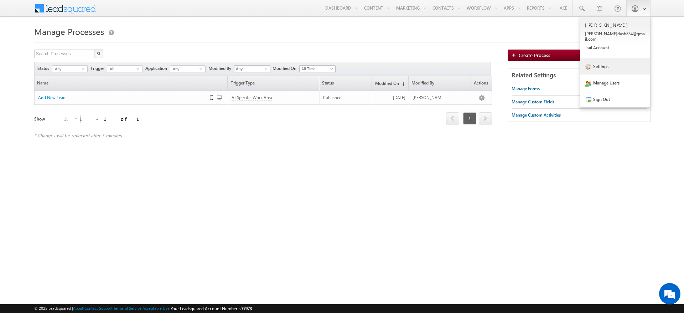
click at [606, 67] on link "Settings" at bounding box center [615, 66] width 70 height 16
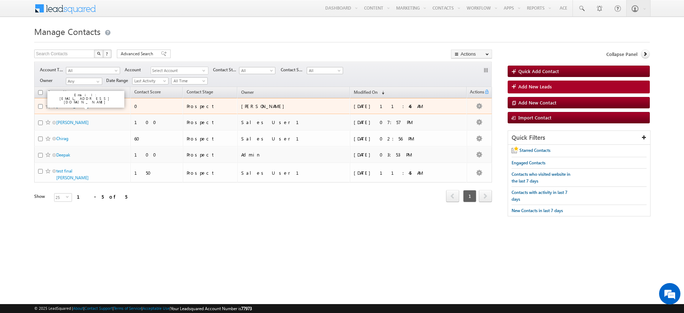
click at [72, 106] on link "Sohan Dash" at bounding box center [72, 105] width 32 height 5
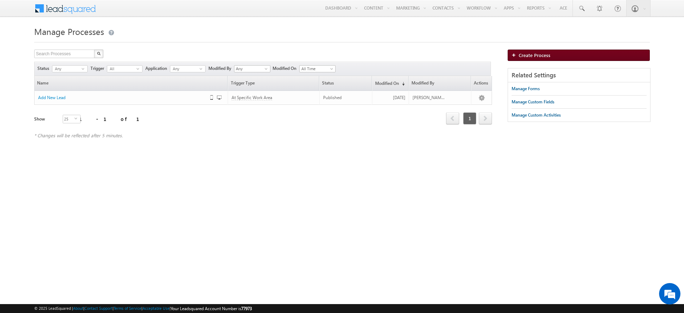
click at [529, 52] on span "Create Process" at bounding box center [535, 55] width 32 height 6
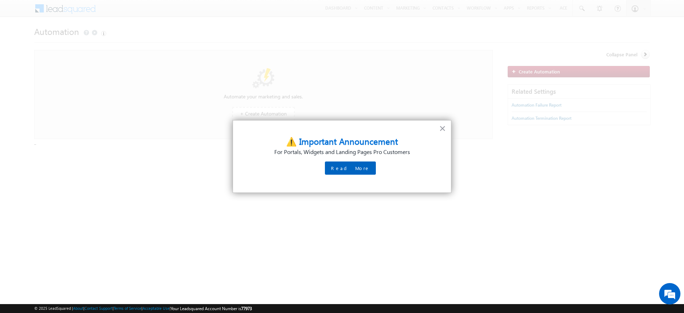
click at [342, 168] on button "Read More" at bounding box center [350, 167] width 51 height 13
click at [434, 129] on div "× ⚠️ Important Announcement For Portals, Widgets and Landing Pages Pro Customer…" at bounding box center [342, 156] width 219 height 73
click at [443, 128] on button "×" at bounding box center [442, 128] width 7 height 11
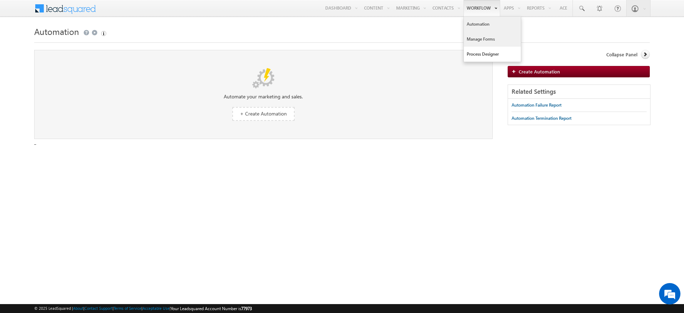
click at [491, 39] on link "Manage Forms" at bounding box center [492, 39] width 57 height 15
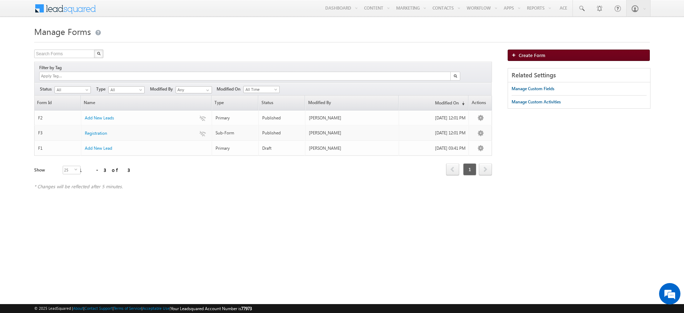
click at [543, 58] on span "Create Form" at bounding box center [532, 55] width 27 height 6
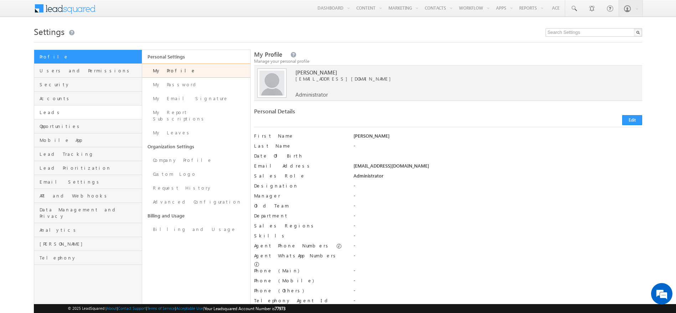
click at [90, 108] on link "Leads" at bounding box center [88, 112] width 108 height 14
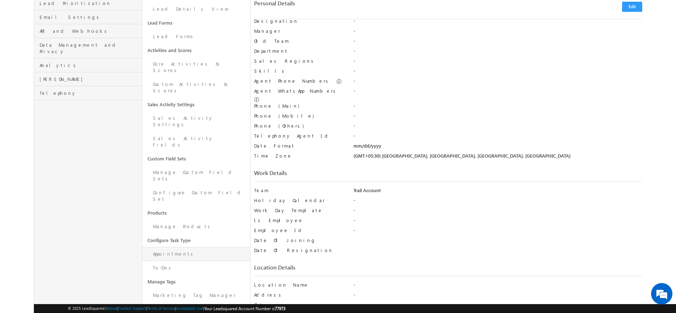
scroll to position [173, 0]
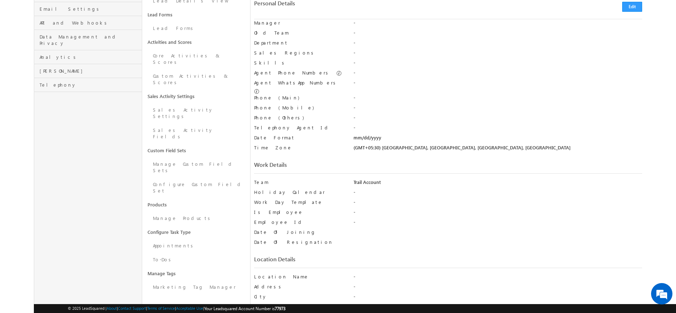
click at [181, 225] on link "Configure Task Type" at bounding box center [196, 232] width 108 height 14
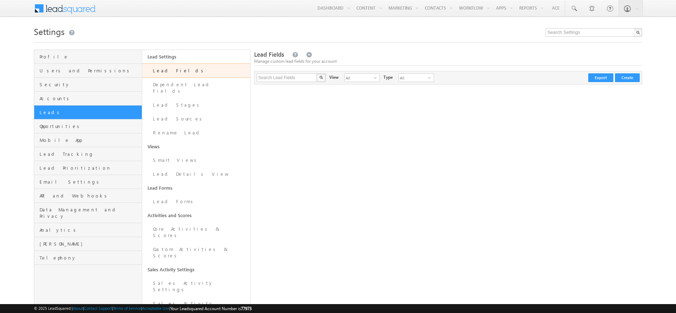
scroll to position [138, 0]
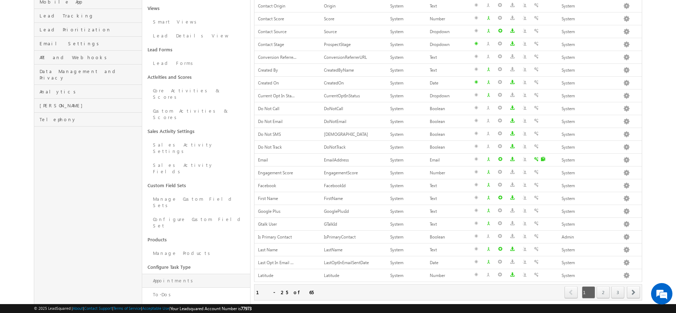
click at [182, 274] on link "Appointments" at bounding box center [196, 281] width 108 height 14
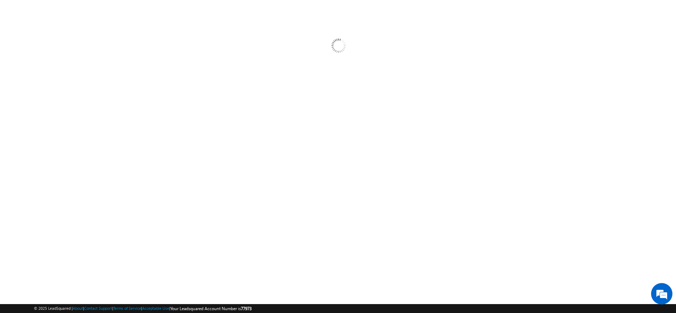
scroll to position [42, 0]
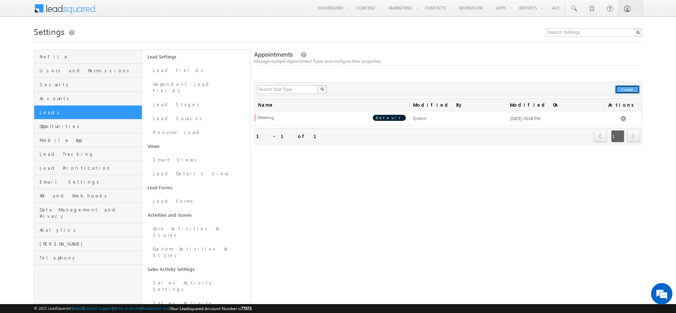
click at [628, 92] on button "Create" at bounding box center [627, 89] width 25 height 9
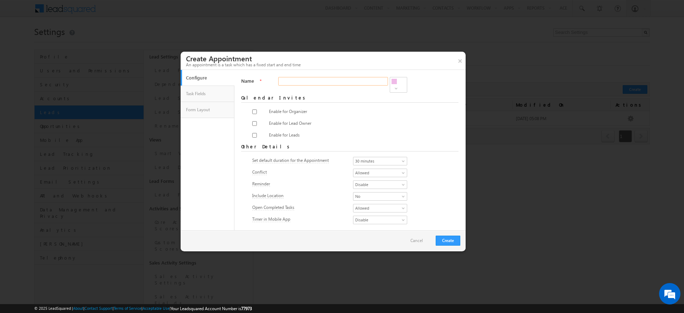
click at [303, 82] on input "Name" at bounding box center [332, 81] width 109 height 9
type input "Payment Status"
click at [254, 109] on input "checkbox" at bounding box center [254, 111] width 5 height 5
checkbox input "true"
click at [253, 121] on input "checkbox" at bounding box center [254, 123] width 5 height 5
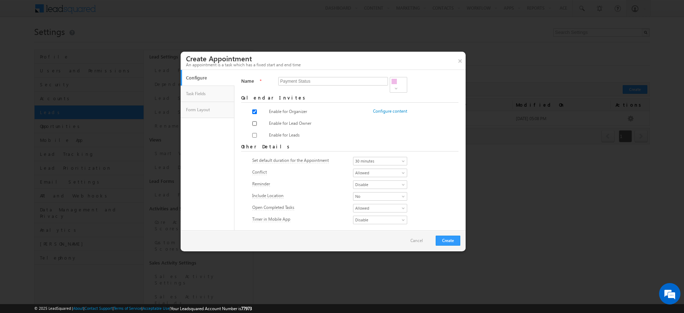
checkbox input "true"
click at [437, 242] on button "Create" at bounding box center [448, 240] width 25 height 10
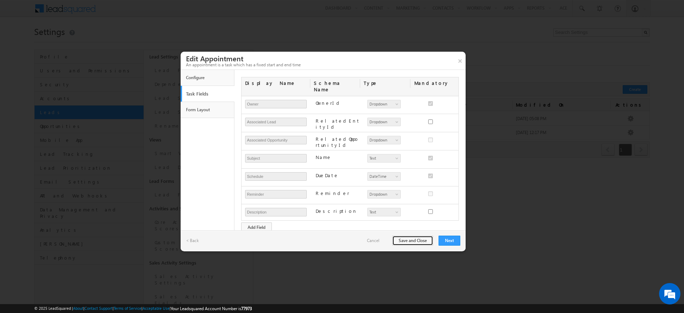
click at [424, 244] on button "Save and Close" at bounding box center [412, 240] width 41 height 10
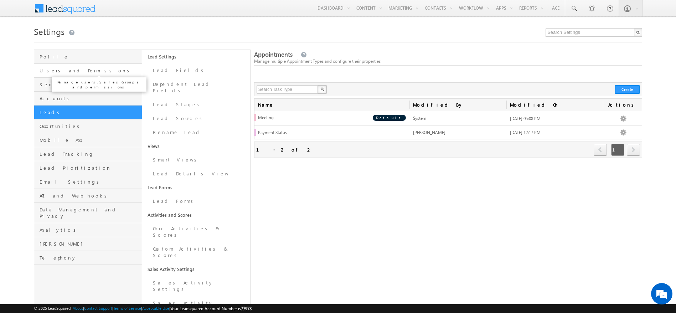
click at [90, 69] on span "Users and Permissions" at bounding box center [90, 70] width 100 height 6
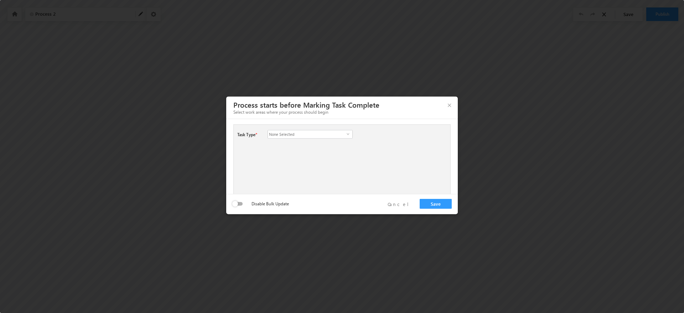
click at [326, 135] on span "None Selected" at bounding box center [307, 134] width 78 height 8
click at [283, 183] on label "Payment Status" at bounding box center [278, 182] width 21 height 10
click at [276, 183] on input "Payment Status" at bounding box center [273, 181] width 5 height 5
checkbox input "true"
click at [401, 167] on div "Task Type * Select all Follow-Up Meeting Phone Call Payment Status Payment Stat…" at bounding box center [341, 159] width 217 height 70
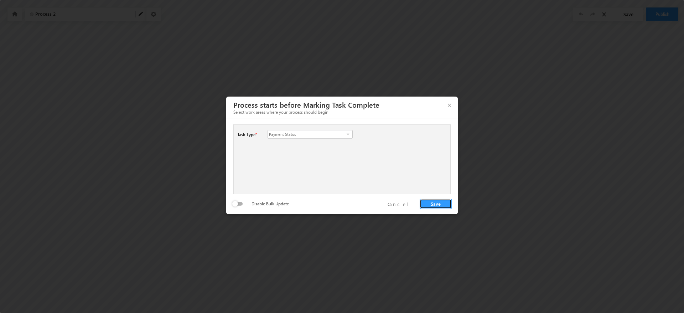
click at [431, 204] on button "Save" at bounding box center [436, 204] width 32 height 10
click at [335, 137] on span "Payment Status" at bounding box center [307, 134] width 78 height 8
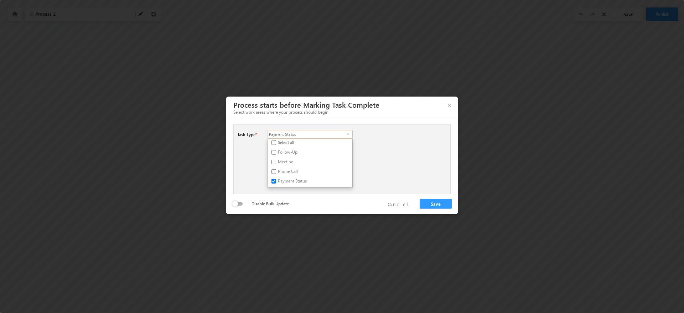
click at [285, 169] on label "Phone Call" at bounding box center [278, 173] width 21 height 10
click at [276, 169] on input "Phone Call" at bounding box center [273, 171] width 5 height 5
checkbox input "true"
click at [286, 161] on label "Meeting" at bounding box center [278, 163] width 21 height 10
click at [276, 161] on input "Meeting" at bounding box center [273, 162] width 5 height 5
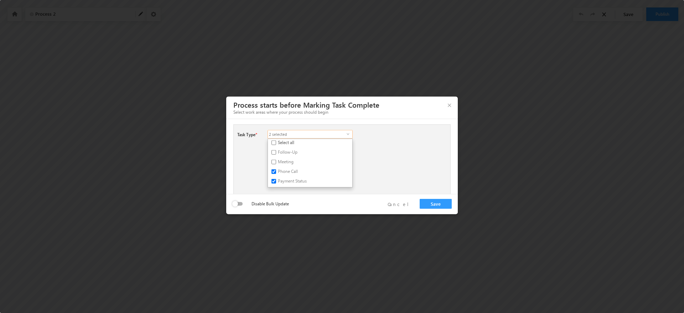
checkbox input "true"
click at [403, 159] on div "Task Type * Select all Follow-Up Meeting Phone Call Payment Status 3 selected s…" at bounding box center [341, 159] width 217 height 70
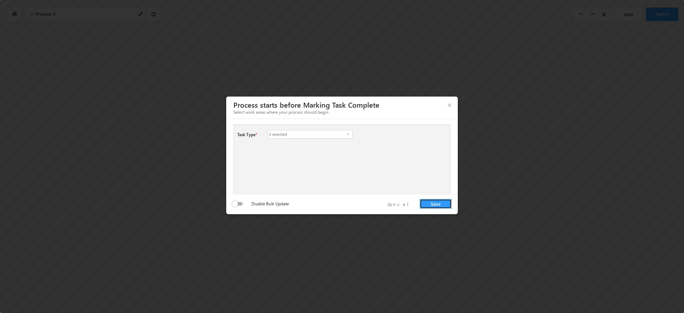
click at [440, 203] on button "Save" at bounding box center [436, 204] width 32 height 10
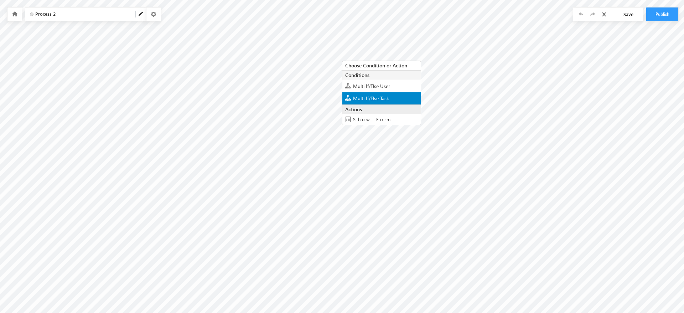
click at [384, 97] on span "Multi If/Else Task" at bounding box center [371, 98] width 36 height 7
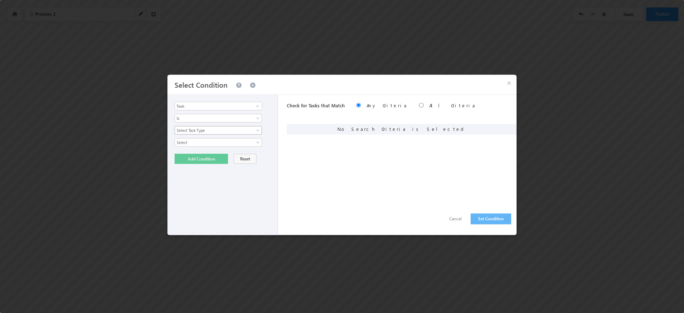
click at [259, 130] on span at bounding box center [259, 132] width 6 height 6
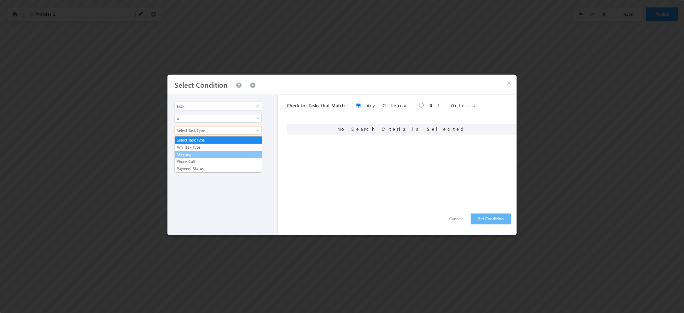
click at [211, 156] on link "Meeting" at bounding box center [218, 154] width 87 height 6
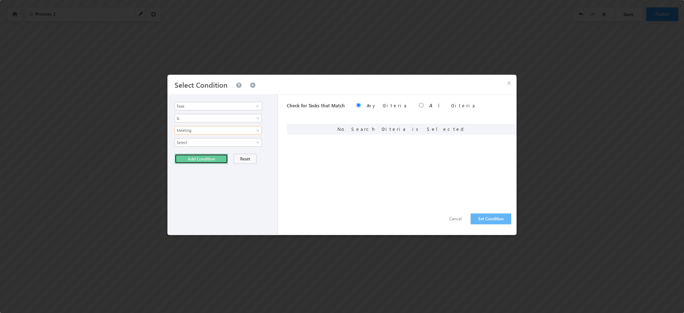
click at [206, 157] on button "Add Condition" at bounding box center [201, 159] width 53 height 10
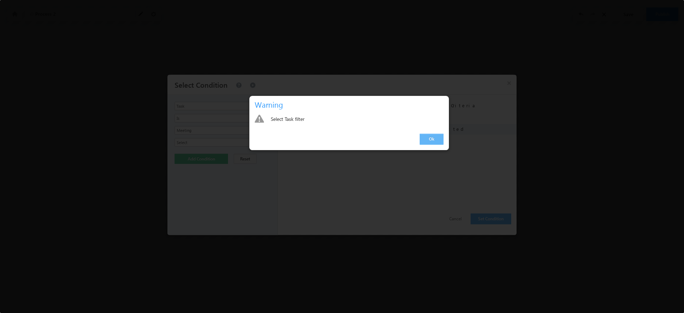
click at [436, 136] on link "Ok" at bounding box center [432, 139] width 24 height 11
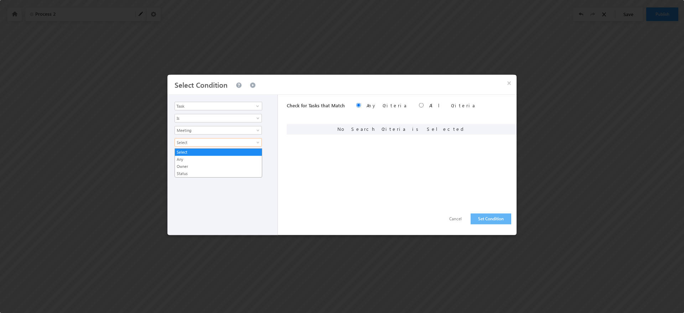
click at [251, 146] on span "Select" at bounding box center [213, 142] width 77 height 6
click at [232, 159] on link "Any" at bounding box center [218, 159] width 87 height 6
click at [199, 171] on button "Add Condition" at bounding box center [201, 171] width 53 height 10
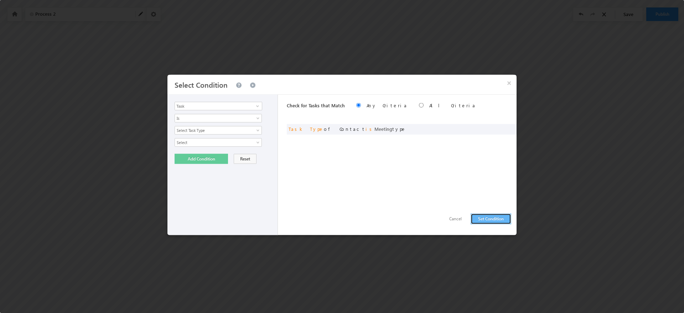
click at [491, 217] on button "Set Condition" at bounding box center [491, 218] width 41 height 11
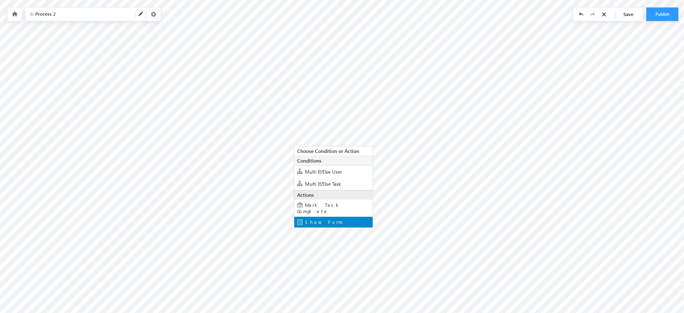
click at [322, 219] on div "Show Form" at bounding box center [333, 222] width 78 height 11
type input "Thank You"
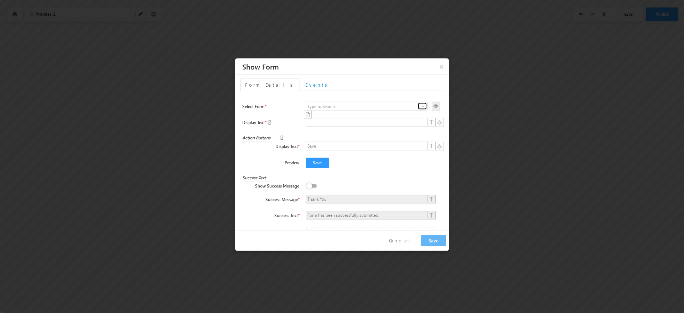
click at [420, 109] on span at bounding box center [423, 106] width 6 height 6
click at [394, 124] on link "Payment Status" at bounding box center [366, 122] width 120 height 9
type input "Payment Status"
click at [435, 246] on button "Save" at bounding box center [433, 240] width 25 height 11
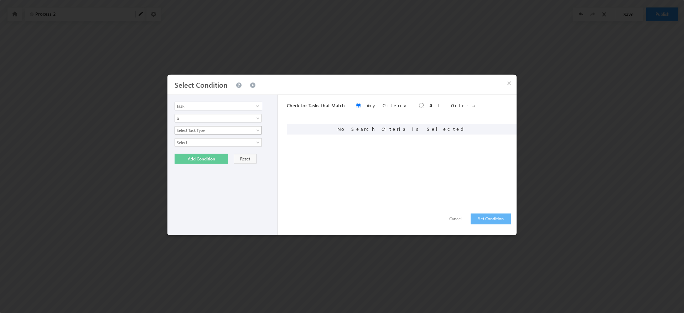
click at [253, 135] on link "Select Task Type" at bounding box center [218, 130] width 87 height 9
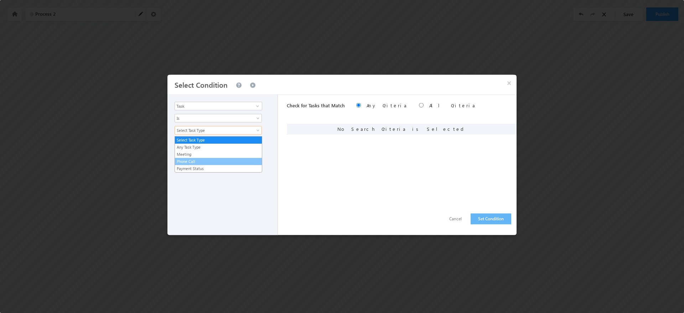
click at [233, 159] on link "Phone Call" at bounding box center [218, 161] width 87 height 6
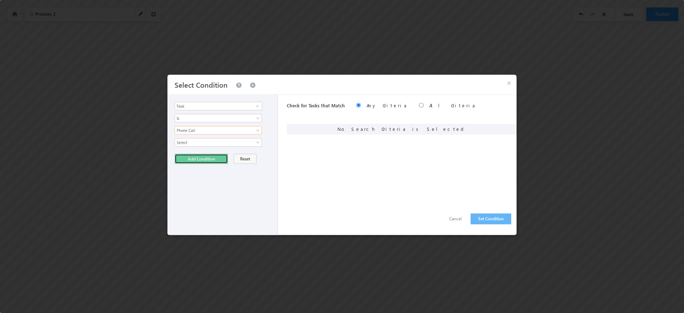
click at [202, 155] on button "Add Condition" at bounding box center [201, 159] width 53 height 10
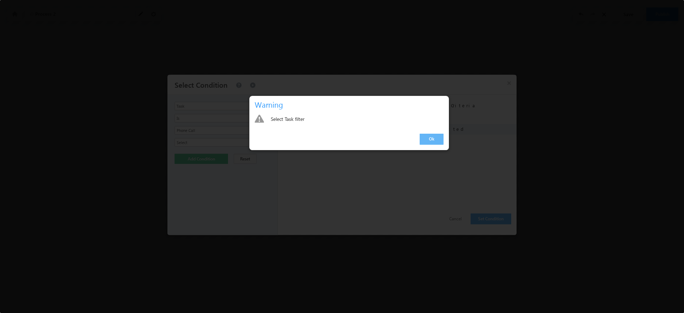
click at [419, 137] on div "Ok" at bounding box center [348, 139] width 199 height 21
click at [431, 138] on link "Ok" at bounding box center [432, 139] width 24 height 11
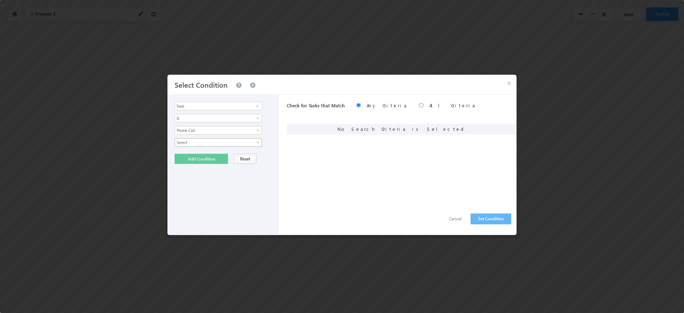
click at [222, 144] on span "Select" at bounding box center [213, 142] width 77 height 6
click at [220, 154] on link "Select" at bounding box center [218, 152] width 87 height 6
click at [219, 148] on body "Your session has expired. Please click here to login again. Another user is edi…" at bounding box center [342, 89] width 684 height 178
click at [212, 157] on link "Any" at bounding box center [218, 159] width 87 height 6
click at [210, 175] on button "Add Condition" at bounding box center [201, 171] width 53 height 10
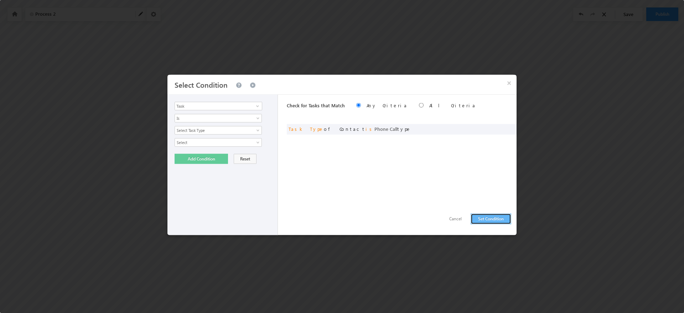
click at [496, 220] on button "Set Condition" at bounding box center [491, 218] width 41 height 11
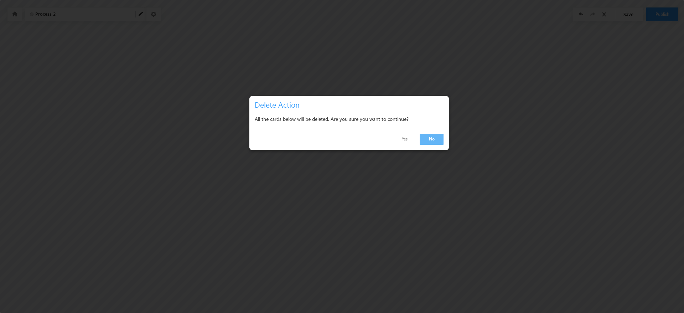
click at [398, 142] on link "Yes" at bounding box center [404, 139] width 23 height 10
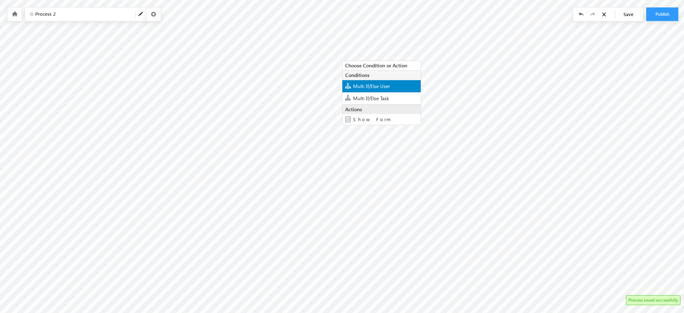
click at [383, 83] on span "Multi If/Else User" at bounding box center [371, 86] width 37 height 7
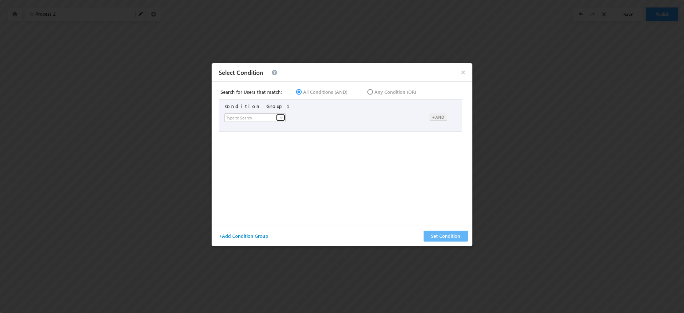
click at [277, 118] on link at bounding box center [280, 117] width 9 height 7
click at [265, 137] on link "First Name" at bounding box center [257, 132] width 62 height 9
type input "First Name"
click at [381, 117] on input "text" at bounding box center [382, 117] width 84 height 9
type input "System"
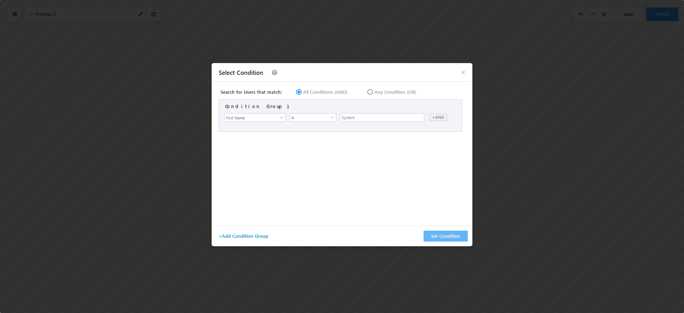
click at [444, 119] on div "+AND" at bounding box center [438, 117] width 17 height 7
click at [366, 92] on label "Any Condition (OR)" at bounding box center [391, 92] width 50 height 6
click at [366, 92] on input "Any Condition (OR)" at bounding box center [368, 91] width 5 height 5
radio input "true"
click at [454, 135] on span at bounding box center [453, 131] width 5 height 7
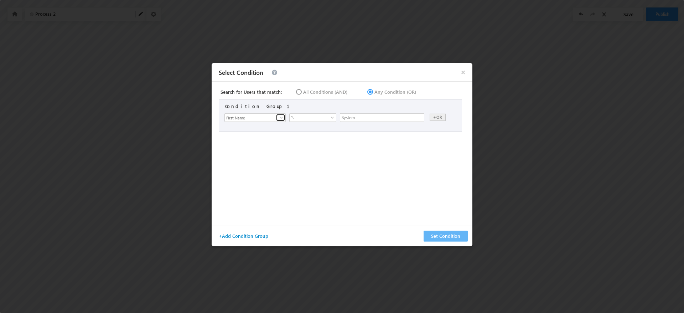
click at [279, 120] on span at bounding box center [282, 118] width 6 height 6
click at [361, 159] on div "Condition Group 1 × First Name Last Name Email Address User Type Role Status Ph…" at bounding box center [342, 145] width 247 height 93
click at [451, 237] on button "Set Condition" at bounding box center [446, 235] width 44 height 11
click at [466, 77] on span "×" at bounding box center [463, 72] width 15 height 15
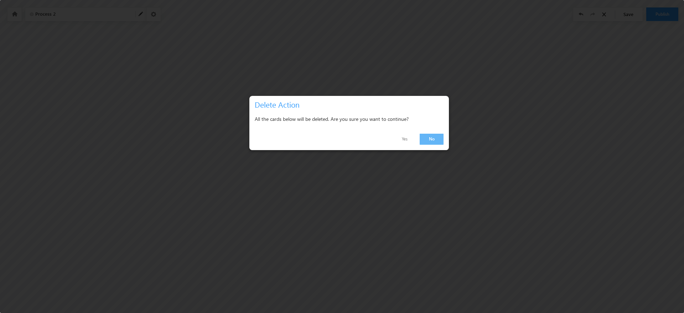
click at [407, 140] on link "Yes" at bounding box center [404, 139] width 23 height 10
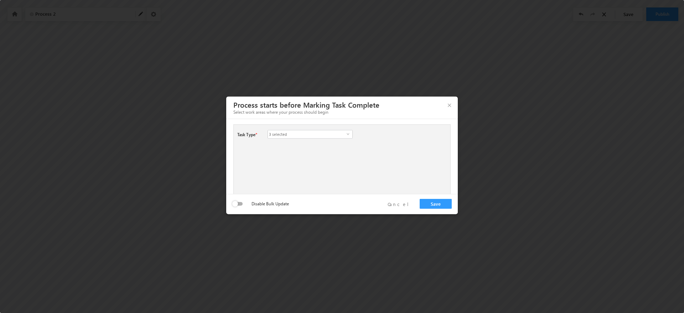
click at [323, 138] on span "3 selected" at bounding box center [307, 134] width 78 height 8
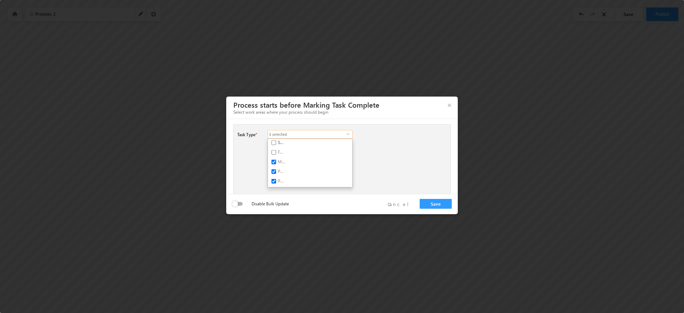
click at [273, 166] on label "Meeting" at bounding box center [278, 163] width 21 height 10
click at [273, 164] on input "Meeting" at bounding box center [273, 162] width 5 height 5
checkbox input "false"
click at [277, 170] on label "Phone Call" at bounding box center [278, 173] width 21 height 10
click at [276, 170] on input "Phone Call" at bounding box center [273, 171] width 5 height 5
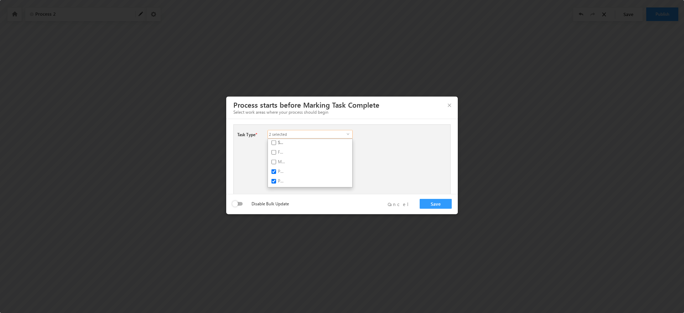
checkbox input "false"
click at [441, 207] on button "Save" at bounding box center [436, 204] width 32 height 10
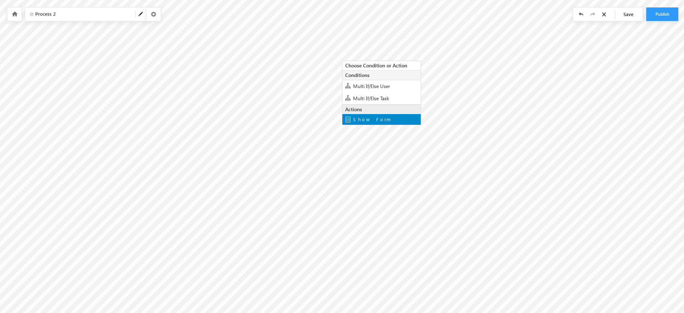
click at [376, 117] on div "Show Form" at bounding box center [381, 119] width 78 height 11
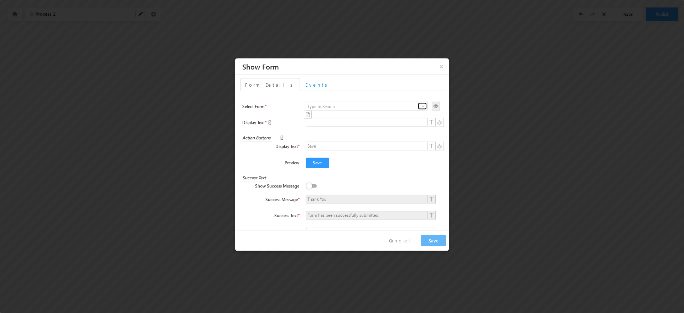
click at [420, 109] on span at bounding box center [423, 106] width 6 height 6
click at [364, 125] on link "Payment Status" at bounding box center [366, 122] width 120 height 9
type input "Payment Status"
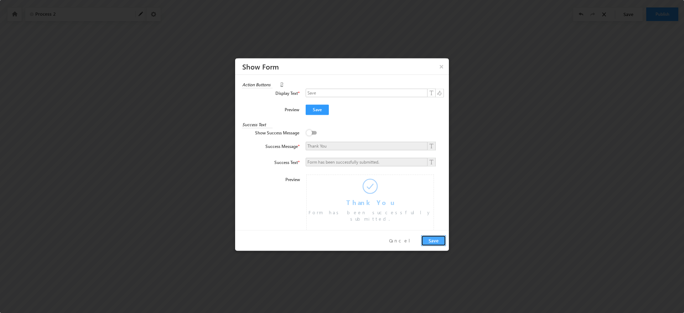
click at [437, 239] on button "Save" at bounding box center [433, 240] width 25 height 11
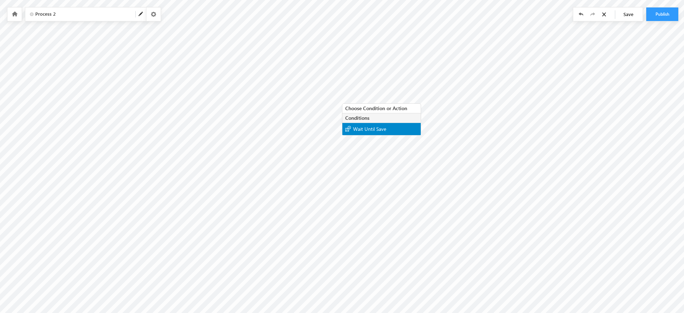
click at [356, 130] on span "Wait Until Save" at bounding box center [369, 128] width 33 height 7
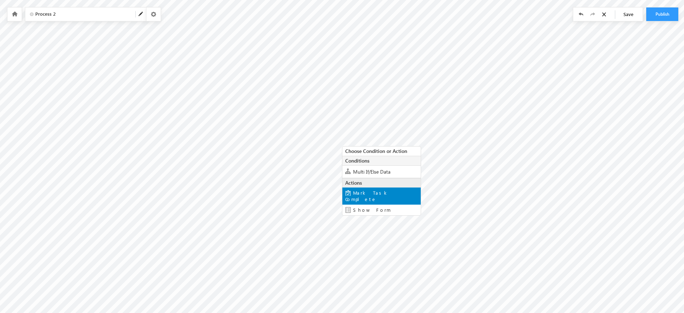
click at [389, 193] on span "Mark Task Complete" at bounding box center [366, 196] width 43 height 12
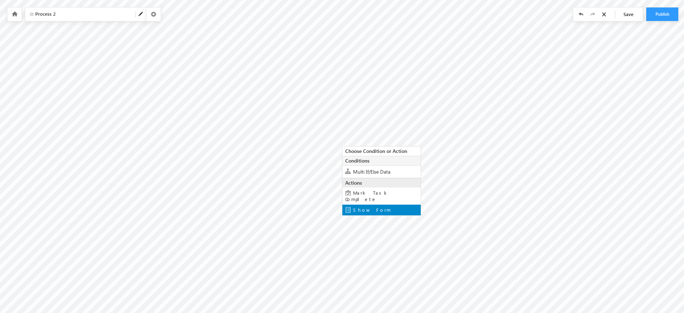
click at [361, 207] on span "Show Form" at bounding box center [372, 210] width 38 height 6
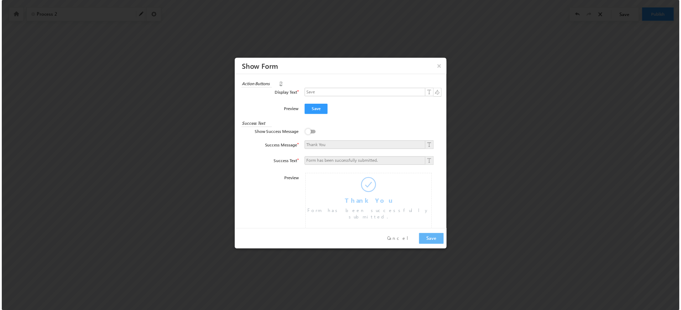
scroll to position [0, 0]
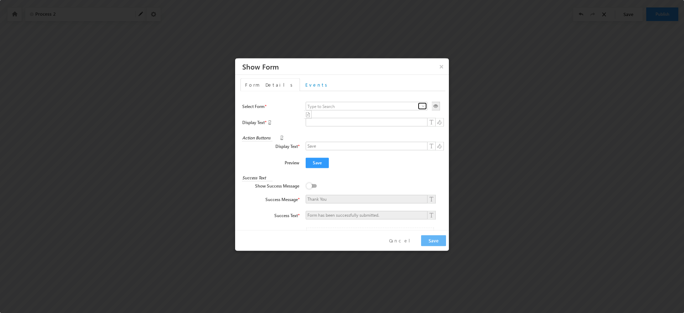
click at [418, 108] on link at bounding box center [422, 106] width 9 height 7
click at [386, 118] on link "Add New Leads" at bounding box center [366, 114] width 120 height 9
type input "Add New Leads"
click at [434, 241] on button "Save" at bounding box center [433, 240] width 25 height 11
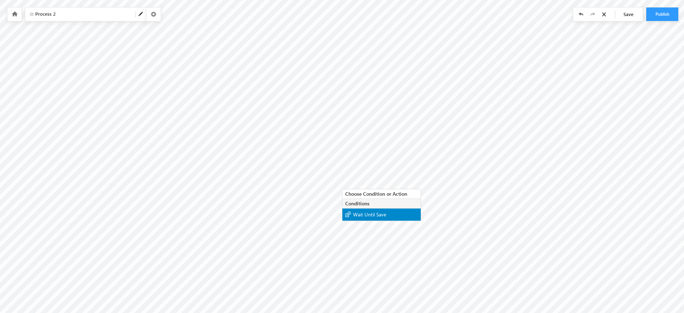
click at [362, 216] on span "Wait Until Save" at bounding box center [369, 214] width 33 height 7
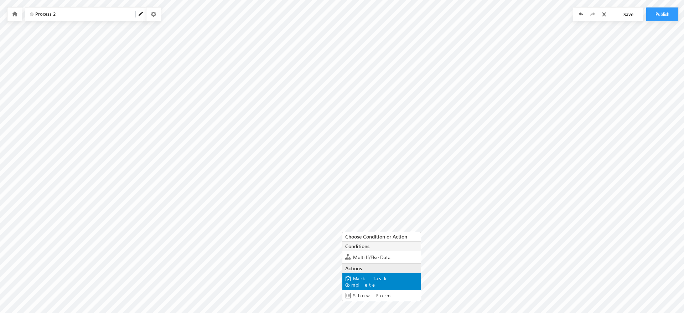
click at [360, 276] on span "Mark Task Complete" at bounding box center [366, 281] width 43 height 12
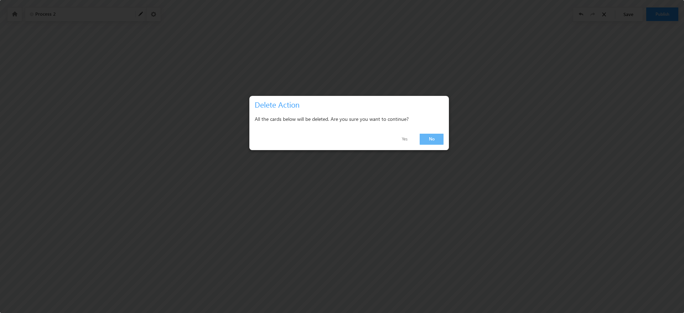
click at [410, 143] on link "Yes" at bounding box center [404, 139] width 23 height 10
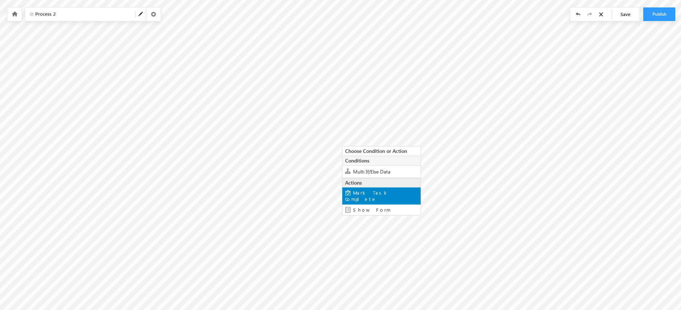
click at [386, 192] on span "Mark Task Complete" at bounding box center [366, 196] width 43 height 12
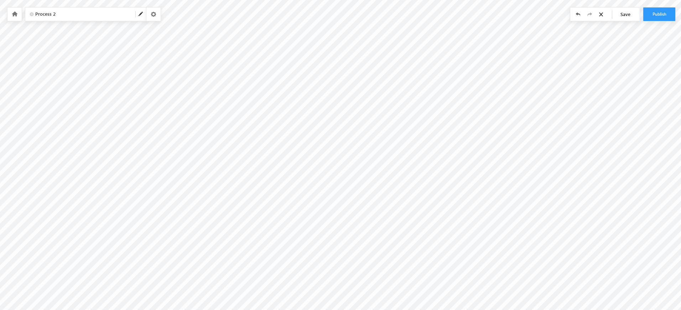
click at [141, 15] on span at bounding box center [141, 14] width 6 height 6
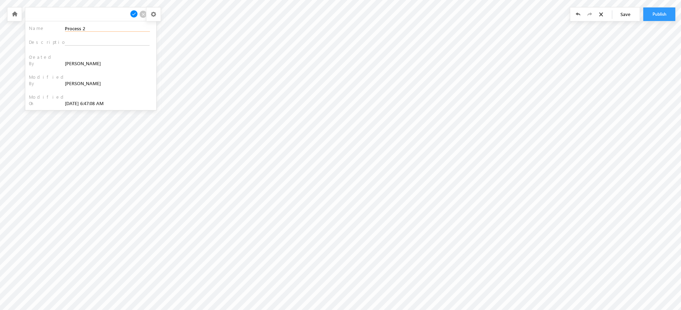
drag, startPoint x: 84, startPoint y: 28, endPoint x: 48, endPoint y: 28, distance: 36.0
click at [48, 28] on div "Name Process 2" at bounding box center [91, 28] width 124 height 7
type input "Payment Status"
click at [134, 14] on span at bounding box center [134, 14] width 8 height 8
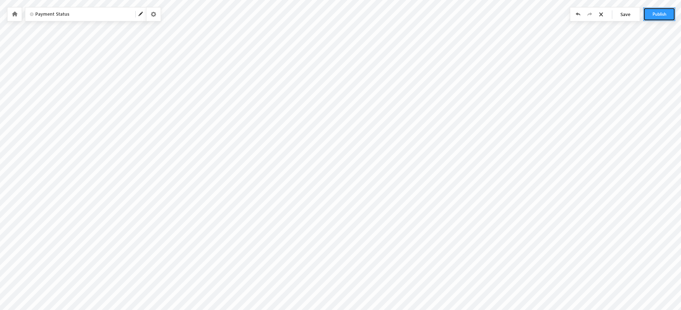
click at [663, 21] on button "Publish" at bounding box center [659, 14] width 32 height 14
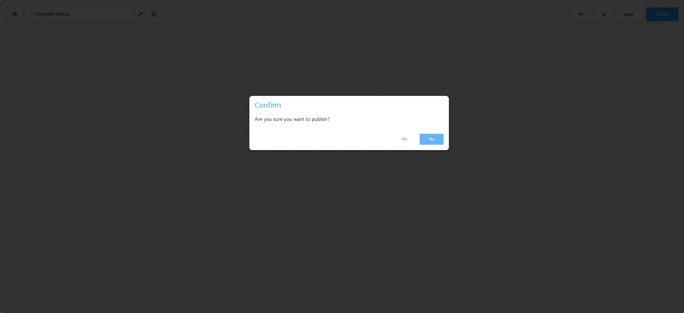
click at [432, 141] on link "Yes" at bounding box center [432, 139] width 24 height 11
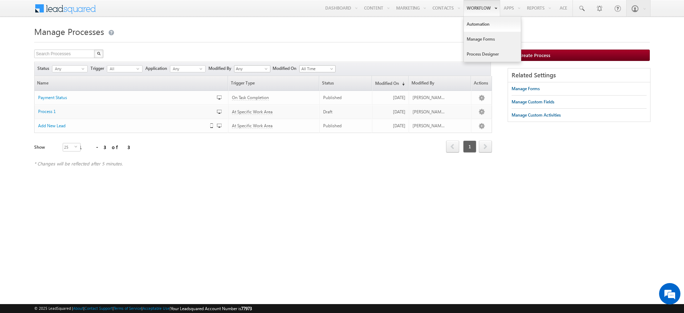
click at [484, 38] on link "Manage Forms" at bounding box center [492, 39] width 57 height 15
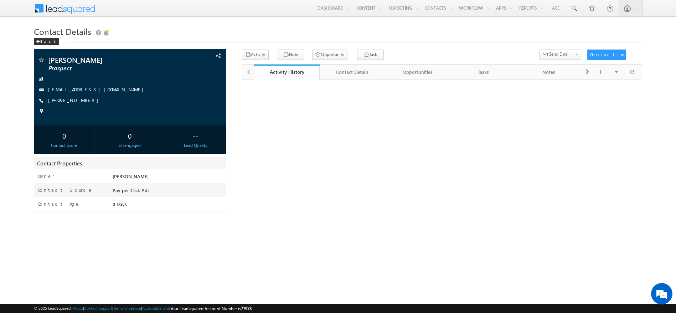
click at [383, 63] on div "Activity Note Opportunity Task" at bounding box center [442, 57] width 400 height 15
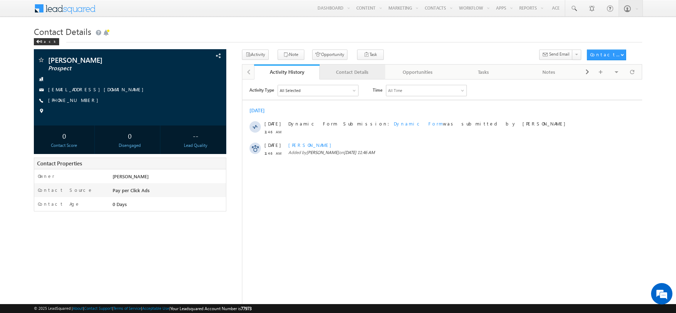
click at [382, 67] on link "Contact Details" at bounding box center [353, 71] width 66 height 15
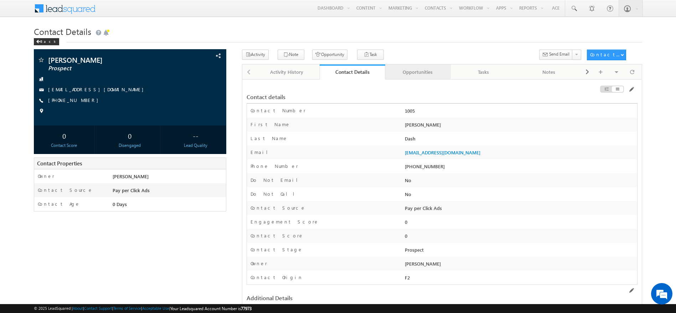
click at [420, 70] on div "Opportunities" at bounding box center [417, 72] width 53 height 9
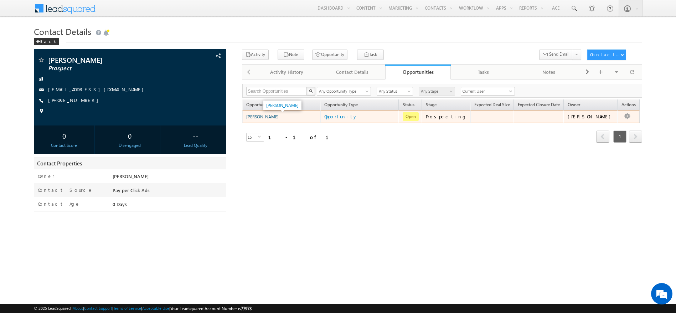
click at [272, 118] on link "[PERSON_NAME]" at bounding box center [262, 116] width 32 height 5
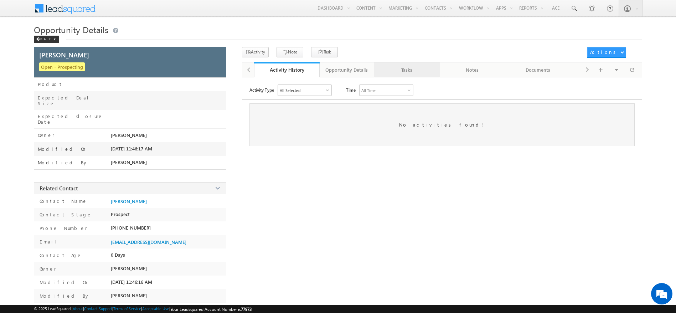
click at [395, 74] on link "Tasks" at bounding box center [407, 69] width 66 height 15
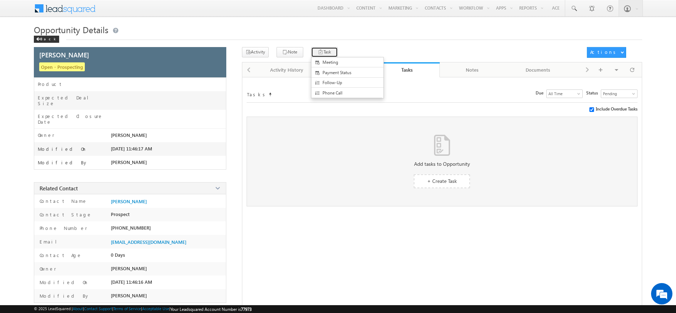
click at [322, 55] on button "Task" at bounding box center [324, 52] width 27 height 10
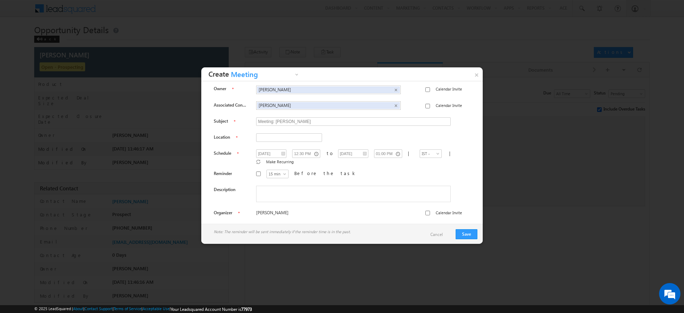
click at [253, 77] on span "Meeting" at bounding box center [261, 76] width 64 height 11
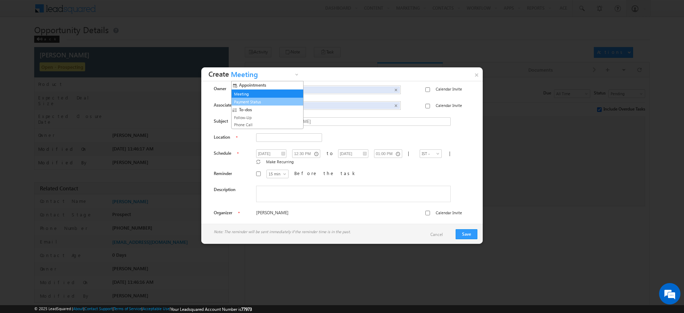
click at [254, 103] on link "Payment Status" at bounding box center [264, 102] width 64 height 6
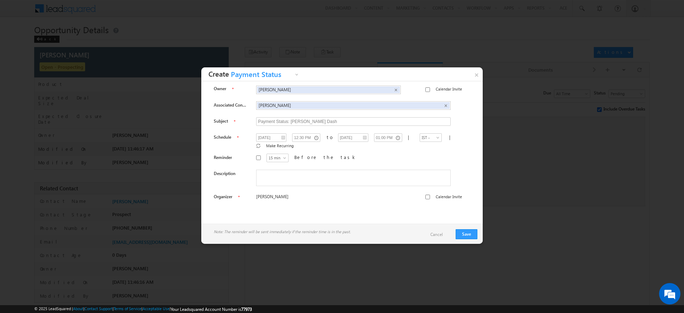
click at [471, 239] on div "Note: The reminder will be sent immediately if the reminder time is in the past…" at bounding box center [341, 234] width 281 height 21
click at [472, 238] on button "Save" at bounding box center [467, 234] width 22 height 10
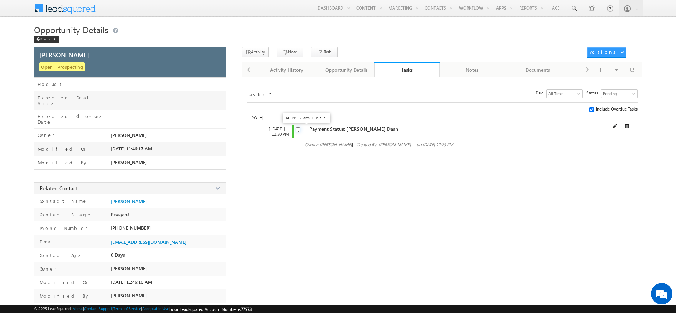
click at [296, 129] on input "checkbox" at bounding box center [298, 129] width 5 height 5
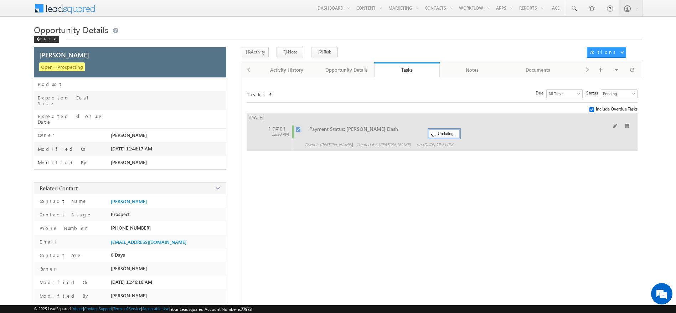
checkbox input "false"
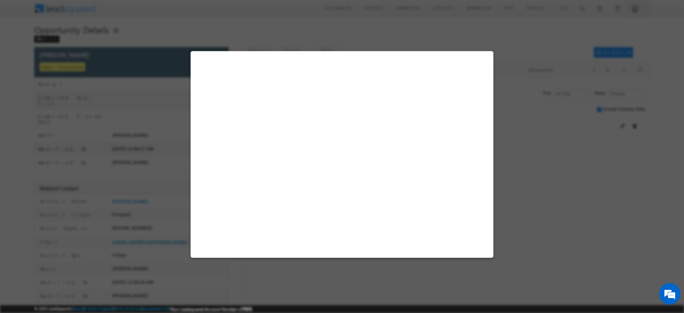
select select "Prospecting"
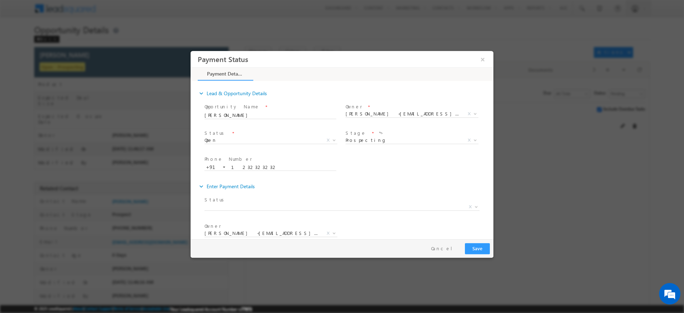
scroll to position [37, 0]
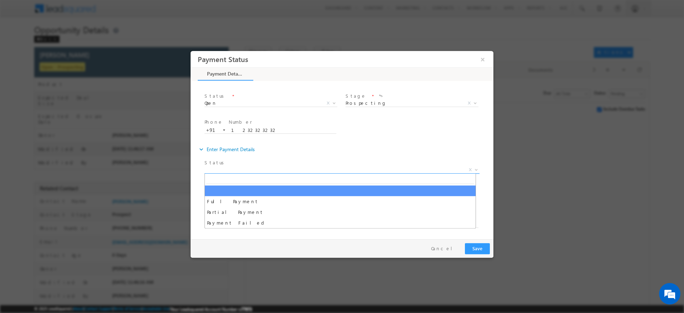
click at [279, 167] on span "X" at bounding box center [341, 169] width 275 height 7
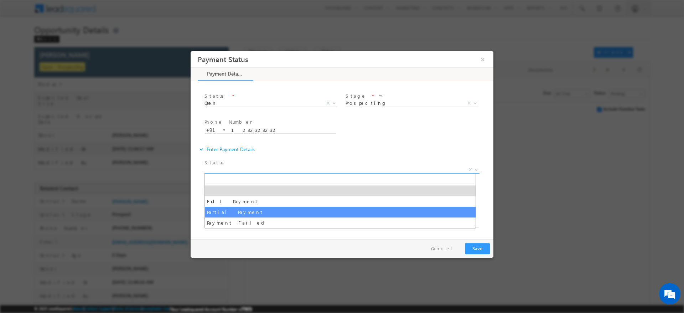
select select "Partial Payment"
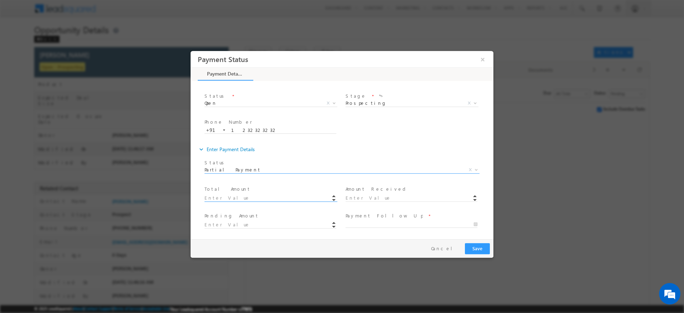
click at [257, 198] on input at bounding box center [270, 198] width 132 height 7
type input "100000.00"
click at [374, 199] on input at bounding box center [412, 198] width 132 height 7
type input "5000.00"
click at [386, 143] on div "expand_more Enter Payment Details" at bounding box center [346, 149] width 296 height 13
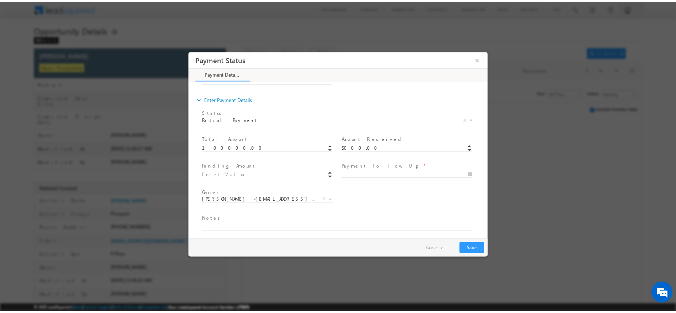
scroll to position [90, 0]
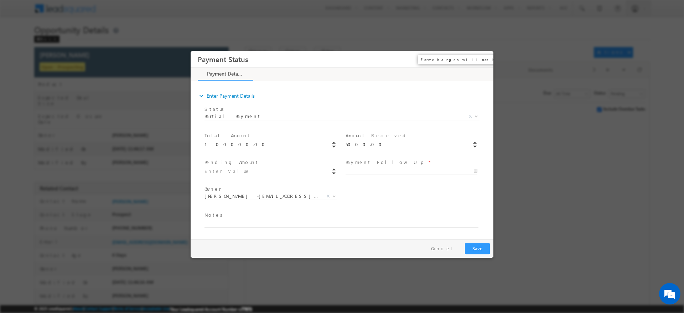
click at [484, 58] on button "×" at bounding box center [483, 59] width 12 height 13
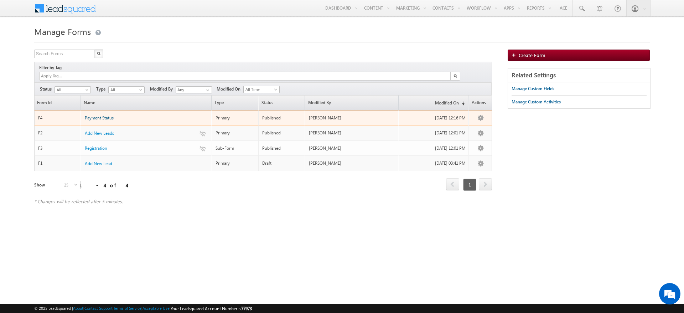
click at [108, 115] on span "Payment Status" at bounding box center [99, 117] width 29 height 5
click at [479, 164] on link "Test" at bounding box center [472, 168] width 36 height 9
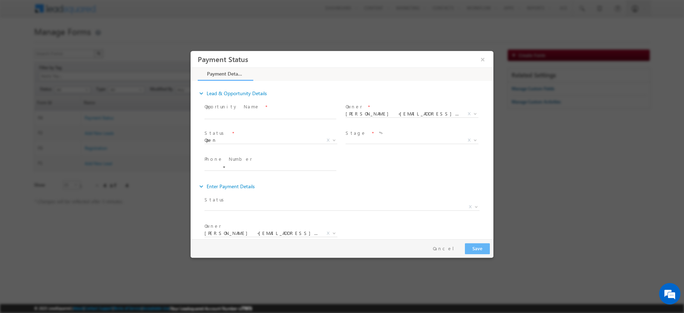
scroll to position [37, 0]
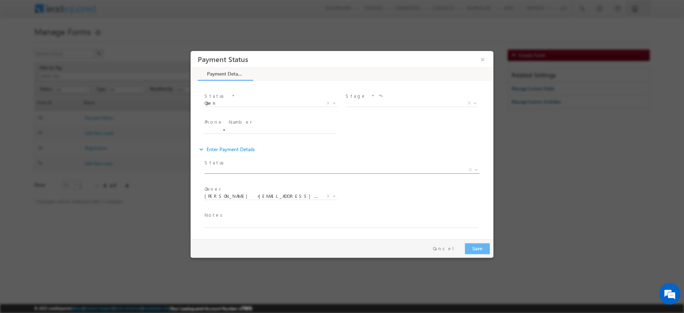
click at [321, 170] on span "X" at bounding box center [341, 169] width 275 height 7
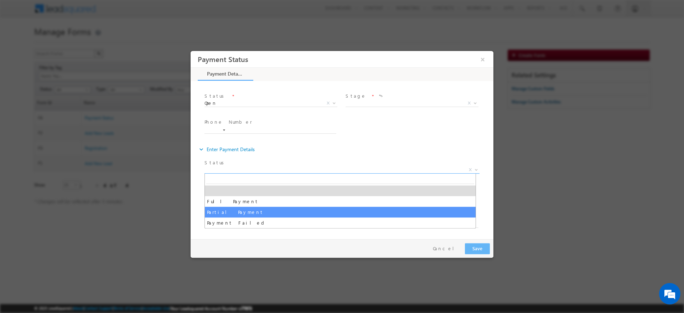
select select "Partial Payment"
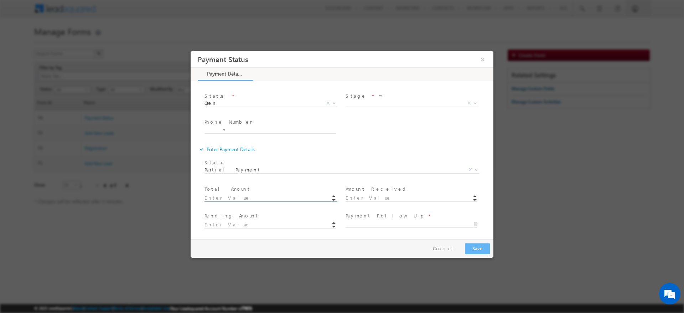
click at [241, 200] on input at bounding box center [270, 198] width 132 height 7
type input "1"
type input "2000.00"
click at [388, 197] on input at bounding box center [412, 198] width 132 height 7
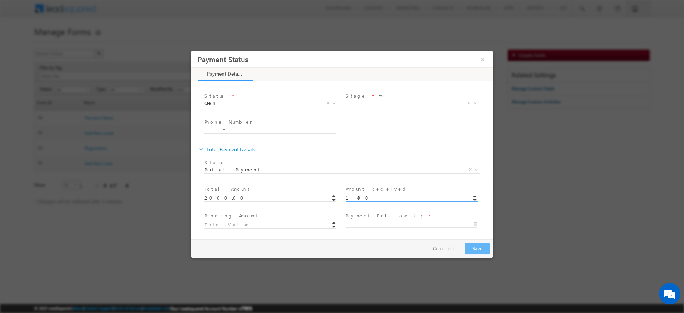
type input "1400.00"
type input "600"
click at [401, 192] on span "Amount Received *" at bounding box center [411, 189] width 131 height 8
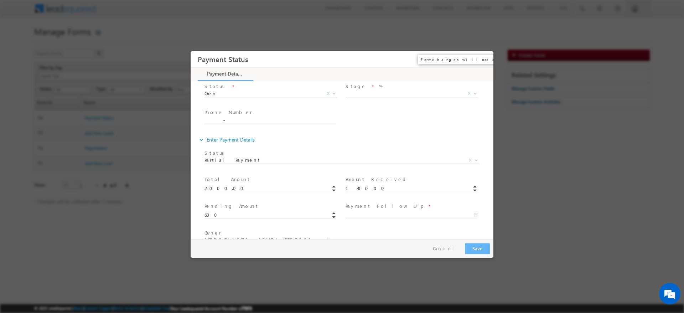
click at [483, 59] on button "×" at bounding box center [483, 59] width 12 height 13
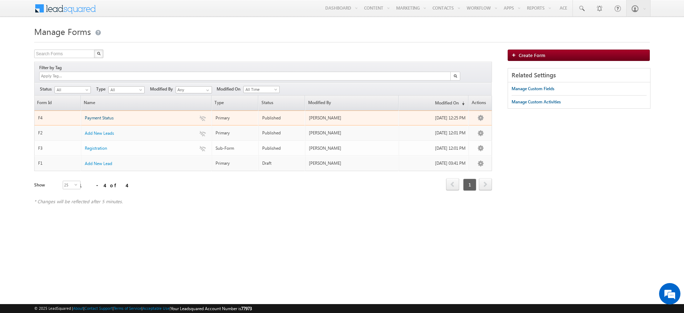
click at [97, 115] on span "Payment Status" at bounding box center [99, 117] width 29 height 5
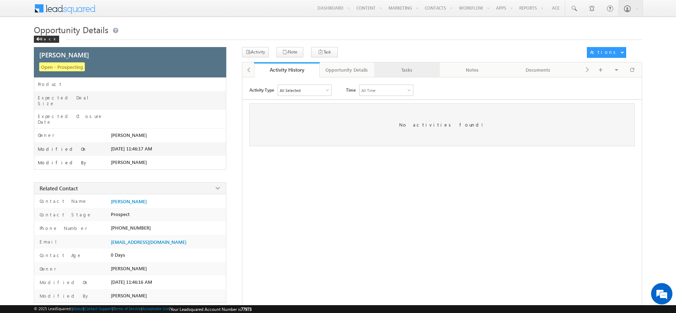
click at [410, 73] on div "Tasks" at bounding box center [406, 70] width 53 height 9
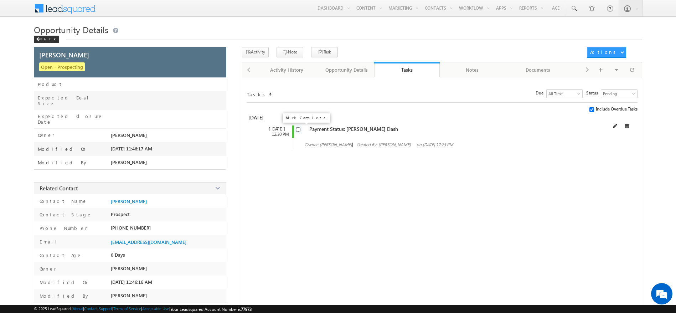
click at [299, 130] on input "checkbox" at bounding box center [298, 129] width 5 height 5
checkbox input "false"
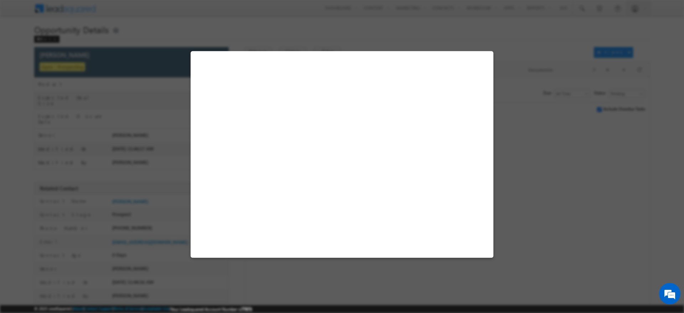
select select "Prospecting"
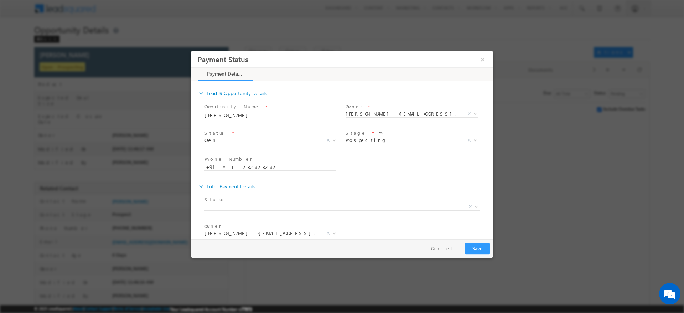
scroll to position [37, 0]
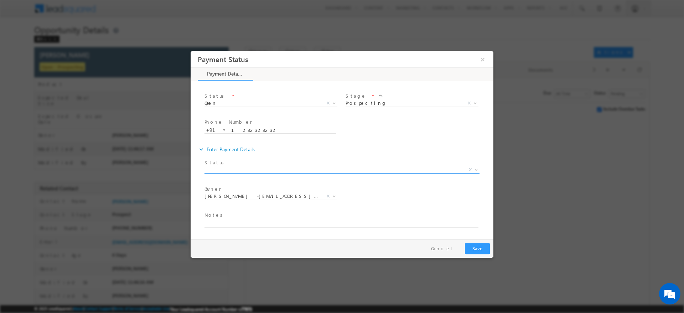
click at [297, 172] on span "X" at bounding box center [341, 169] width 275 height 7
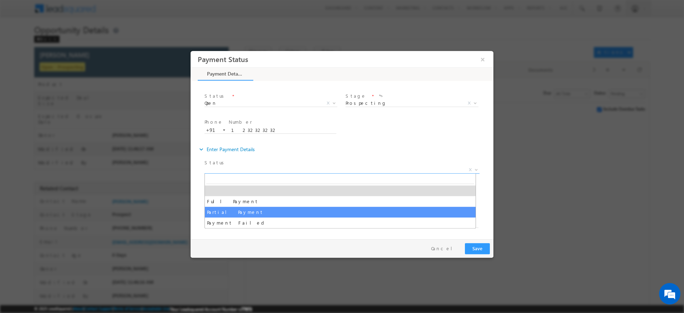
select select "Partial Payment"
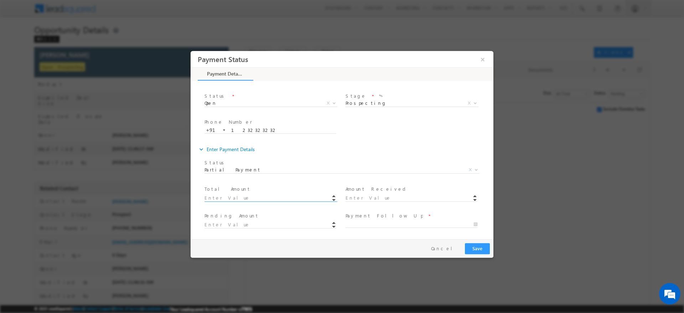
click at [235, 198] on input at bounding box center [270, 198] width 132 height 7
type input "3000.00"
click at [359, 197] on input at bounding box center [412, 198] width 132 height 7
type input "2000.00"
type input "1000"
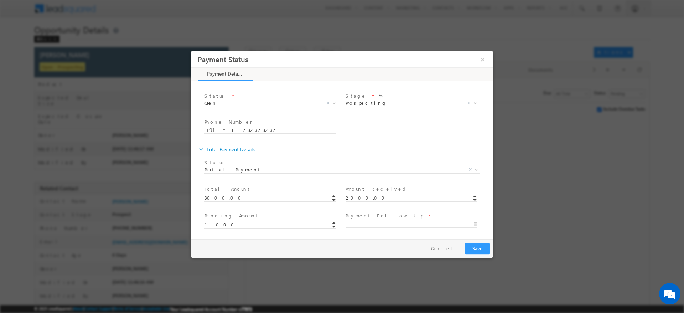
click at [420, 181] on span at bounding box center [337, 179] width 266 height 8
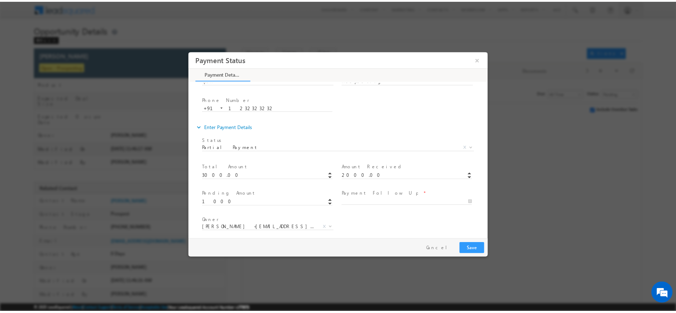
scroll to position [61, 0]
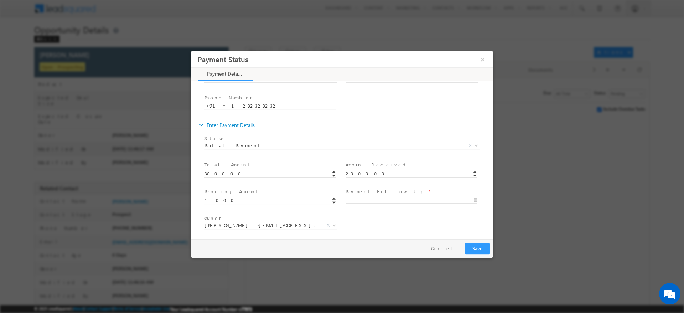
click at [410, 165] on span "Amount Received *" at bounding box center [411, 165] width 131 height 8
click at [373, 202] on input "09/03/2025 12:25 PM" at bounding box center [412, 200] width 132 height 7
type input "09/11/2025 12:25 PM"
click at [399, 230] on div "Owner * Sohan <sohandash834@gmail.com> Sohan <sohandash834@gmail.com> X" at bounding box center [348, 226] width 290 height 26
click at [483, 60] on button "×" at bounding box center [483, 59] width 12 height 13
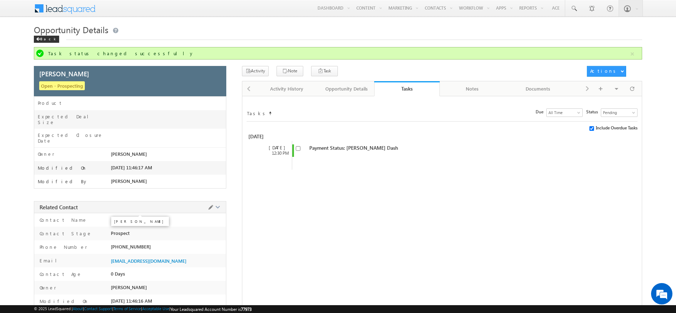
click at [128, 217] on span "[PERSON_NAME]" at bounding box center [129, 220] width 36 height 6
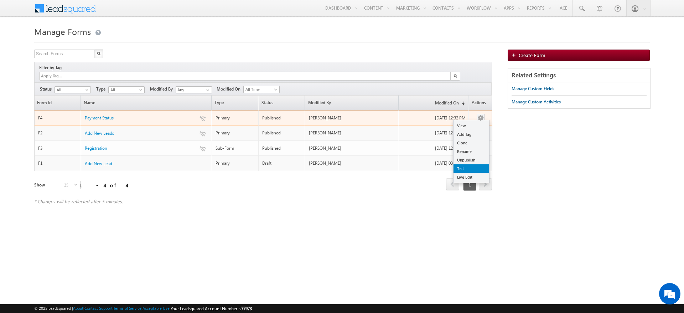
click at [468, 164] on link "Test" at bounding box center [472, 168] width 36 height 9
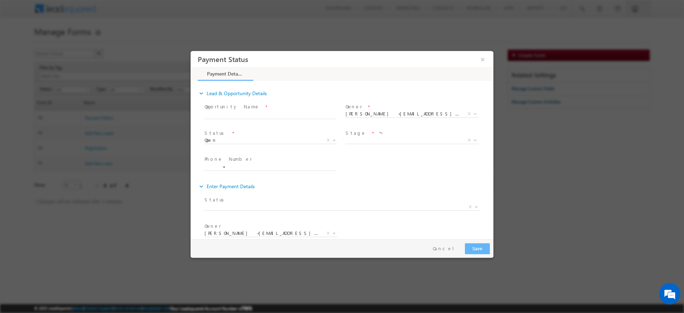
scroll to position [37, 0]
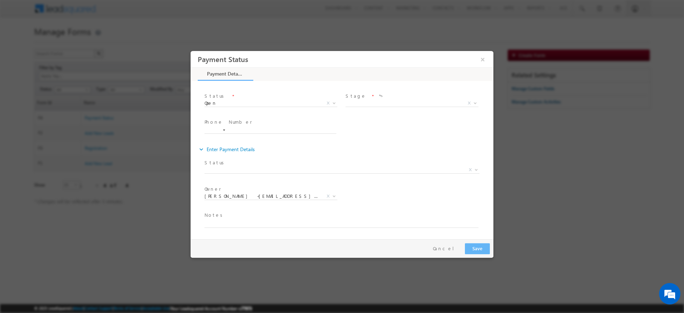
click at [305, 173] on span "Full Payment Partial Payment Payment Failed X" at bounding box center [344, 171] width 280 height 9
click at [311, 175] on span at bounding box center [337, 179] width 266 height 8
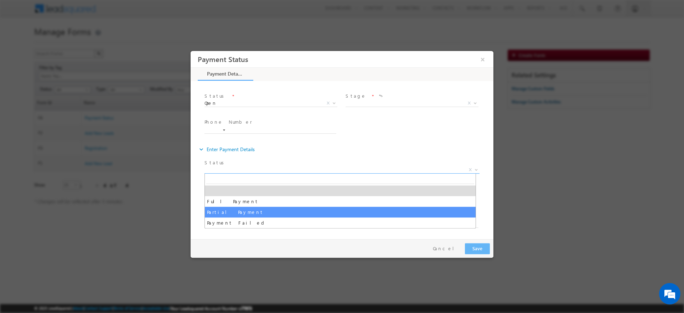
drag, startPoint x: 312, startPoint y: 170, endPoint x: 282, endPoint y: 211, distance: 50.4
select select "Partial Payment"
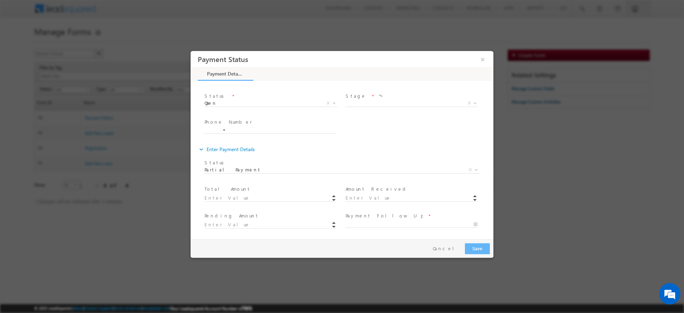
click at [282, 211] on div "Pending Amount *" at bounding box center [273, 224] width 141 height 27
click at [354, 200] on input at bounding box center [412, 198] width 132 height 7
type input "6000"
select select "Full Payment"
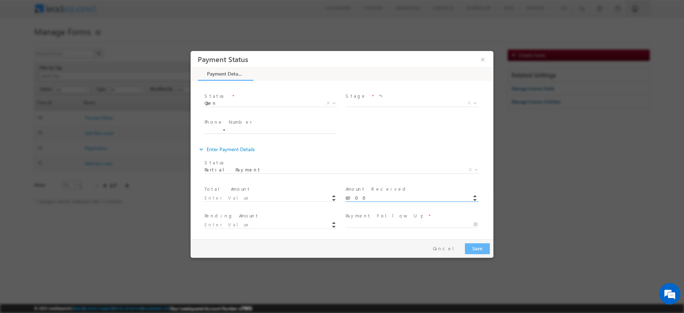
type input "6000.00"
click at [405, 203] on span at bounding box center [411, 205] width 131 height 8
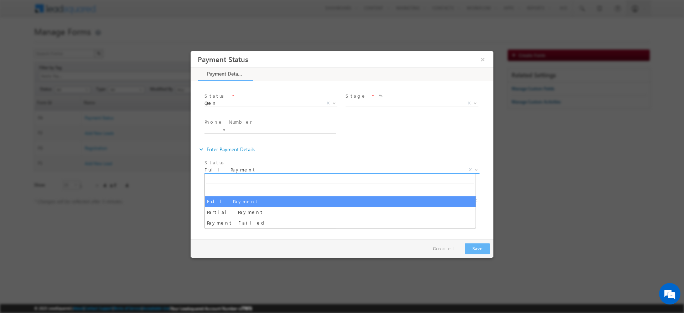
click at [302, 166] on span "Full Payment" at bounding box center [333, 169] width 258 height 6
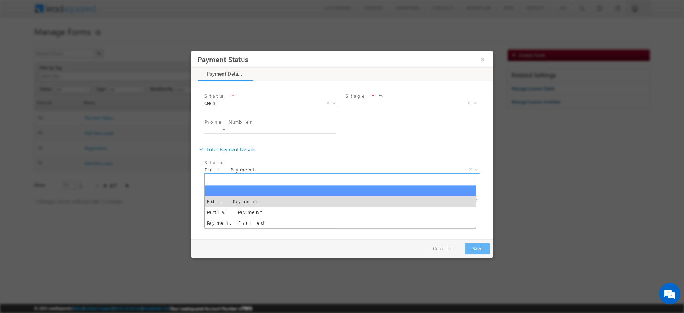
click at [265, 183] on input "search" at bounding box center [340, 179] width 268 height 9
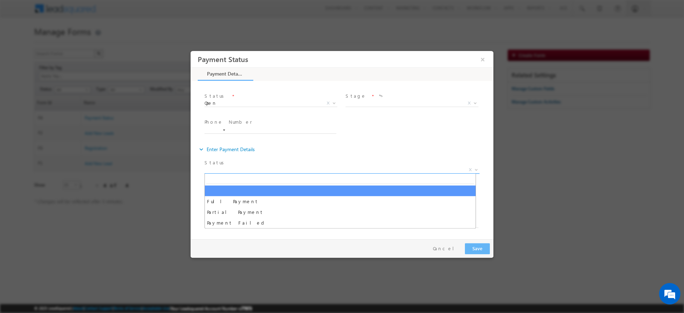
click at [264, 171] on span "X" at bounding box center [341, 169] width 275 height 7
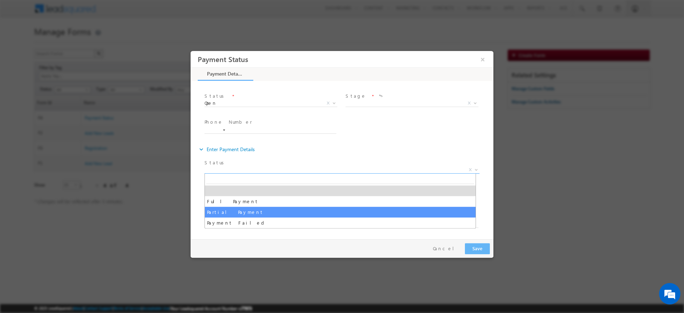
select select "Partial Payment"
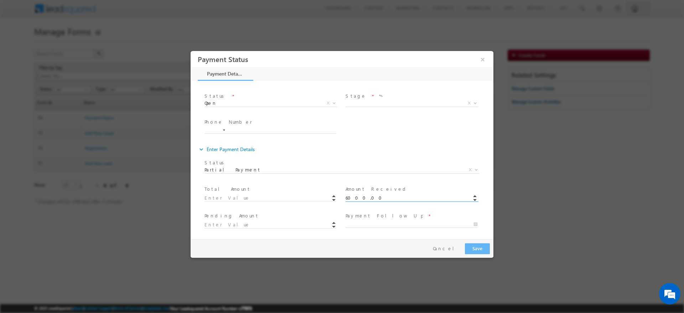
click at [369, 197] on input "6000.00" at bounding box center [412, 198] width 132 height 7
type input "6"
type input "7000"
select select "Full Payment"
click at [435, 182] on div "Status * Full Payment Partial Payment Payment Failed Full Payment X" at bounding box center [344, 170] width 283 height 26
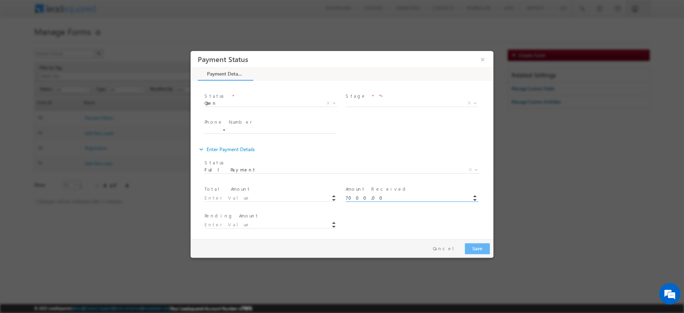
click at [370, 199] on input "7000.00" at bounding box center [412, 198] width 132 height 7
type input "7"
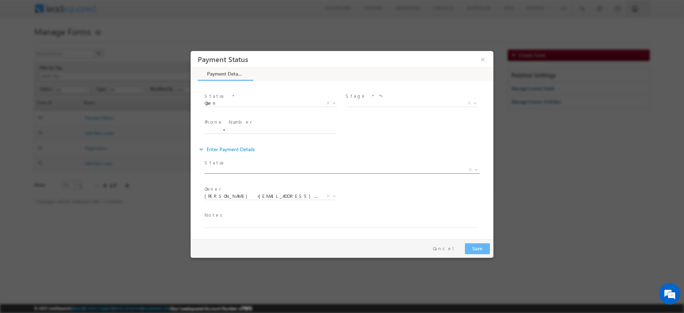
drag, startPoint x: 331, startPoint y: 169, endPoint x: 293, endPoint y: 171, distance: 37.5
click at [293, 171] on span "X" at bounding box center [341, 169] width 275 height 7
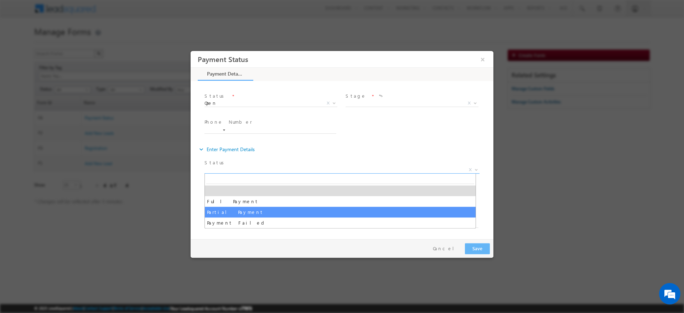
drag, startPoint x: 293, startPoint y: 171, endPoint x: 268, endPoint y: 210, distance: 46.2
select select "Partial Payment"
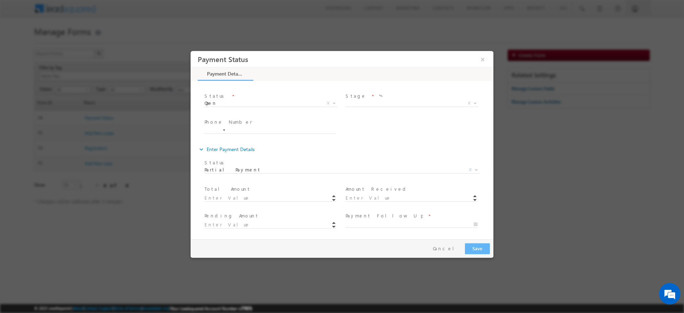
click at [268, 210] on div "Total Amount *" at bounding box center [273, 197] width 141 height 27
click at [352, 196] on input at bounding box center [412, 198] width 132 height 7
type input "3000.00"
click at [403, 183] on div "Status * Full Payment Partial Payment Payment Failed Partial Payment X" at bounding box center [344, 170] width 283 height 26
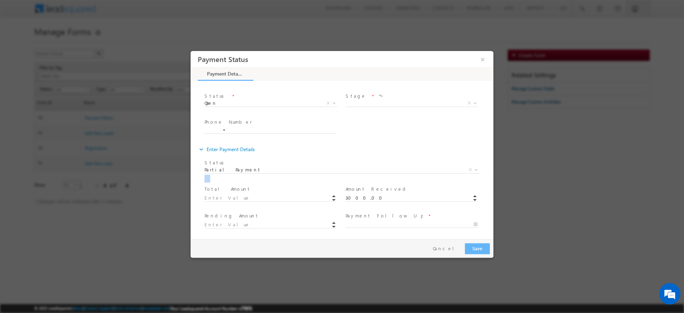
click at [403, 183] on div "Status * Full Payment Partial Payment Payment Failed Partial Payment X" at bounding box center [344, 170] width 283 height 26
click at [385, 150] on div "expand_more Enter Payment Details" at bounding box center [346, 149] width 296 height 13
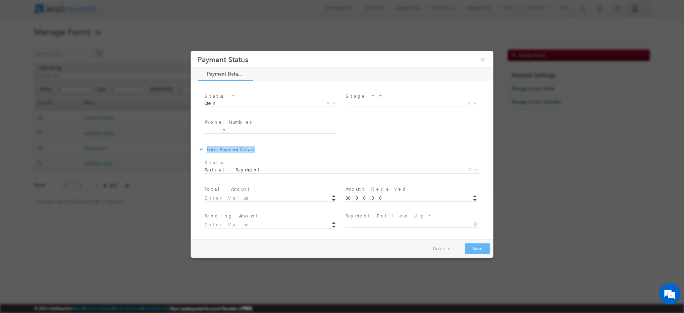
click at [385, 150] on div "expand_more Enter Payment Details" at bounding box center [346, 149] width 296 height 13
click at [426, 130] on div "Phone Number *" at bounding box center [348, 129] width 290 height 25
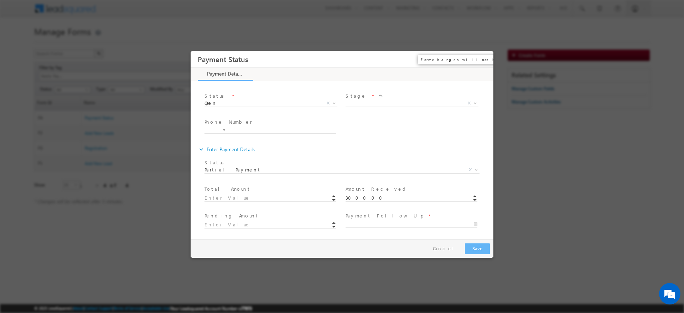
click at [481, 59] on button "×" at bounding box center [483, 59] width 12 height 13
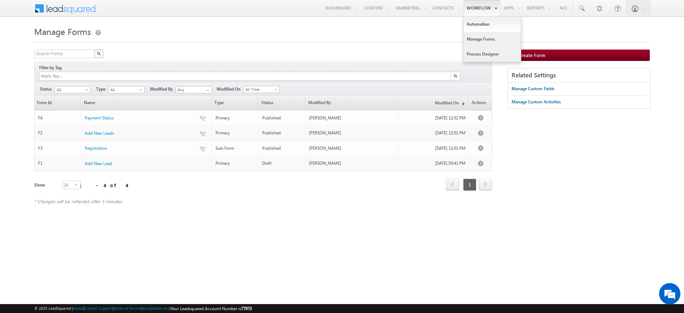
click at [480, 51] on link "Process Designer" at bounding box center [492, 54] width 57 height 15
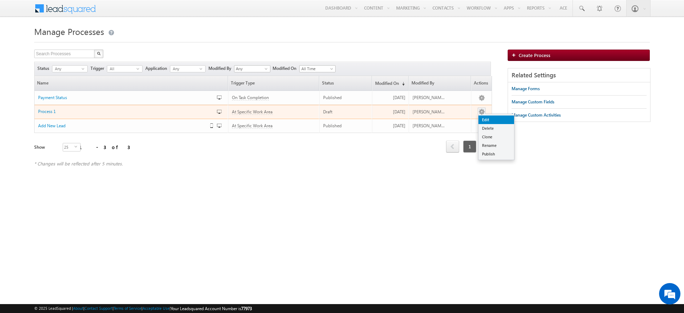
click at [483, 121] on link "Edit" at bounding box center [496, 119] width 36 height 9
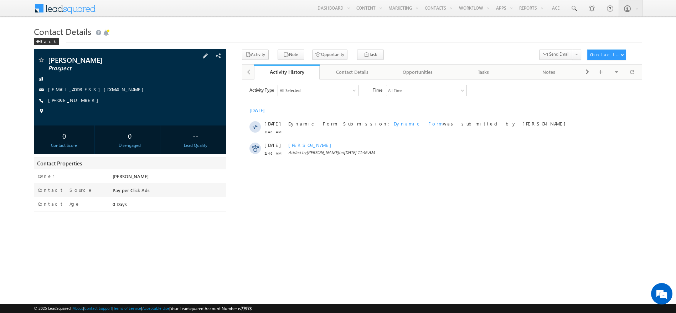
click at [77, 96] on div "[PERSON_NAME] Prospect [EMAIL_ADDRESS][DOMAIN_NAME] [PHONE_NUMBER]" at bounding box center [129, 87] width 185 height 62
click at [77, 98] on span "[PHONE_NUMBER]" at bounding box center [75, 100] width 54 height 7
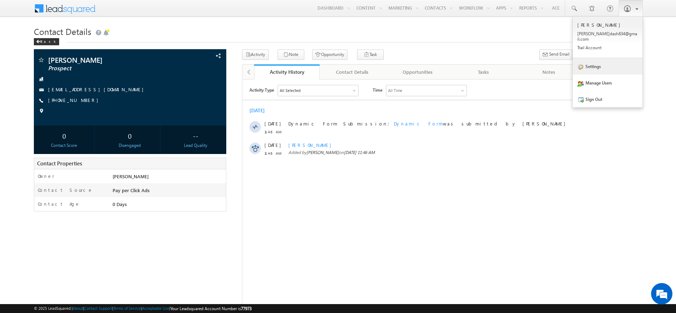
click at [616, 61] on link "Settings" at bounding box center [607, 66] width 70 height 16
click at [613, 81] on link "Manage Users" at bounding box center [607, 82] width 70 height 16
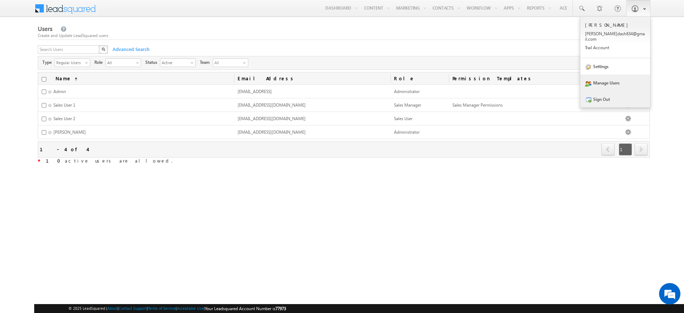
click at [623, 94] on link "Sign Out" at bounding box center [615, 99] width 70 height 16
